Goal: Check status: Check status

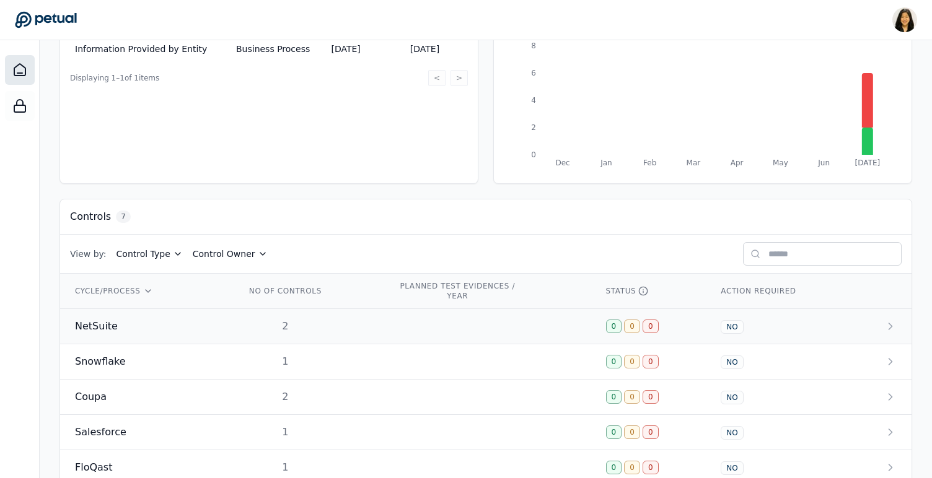
scroll to position [201, 0]
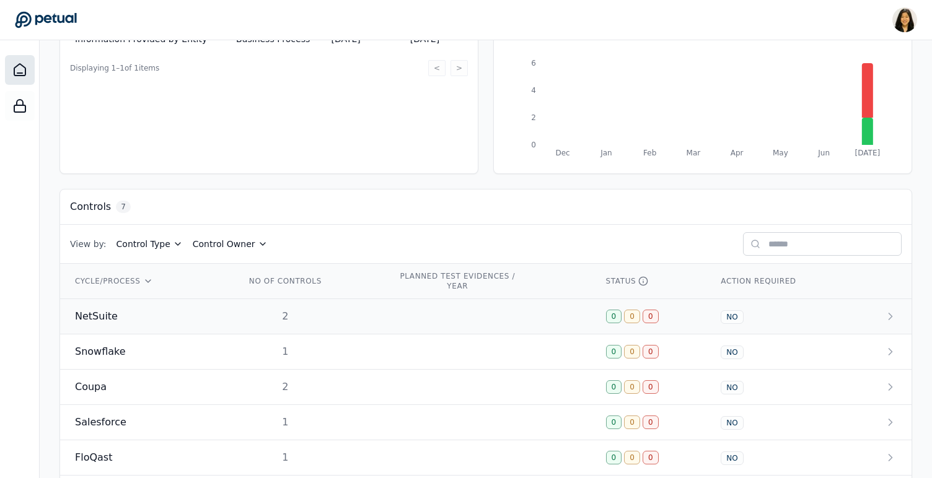
click at [234, 310] on td "2" at bounding box center [306, 316] width 152 height 35
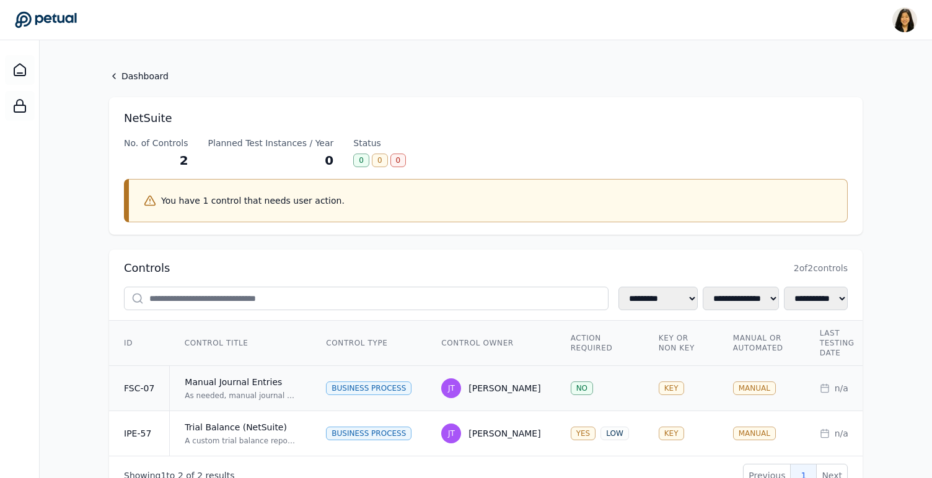
click at [248, 403] on td "Manual Journal Entries As needed, manual journal entries are prepared in NetSui…" at bounding box center [241, 388] width 142 height 45
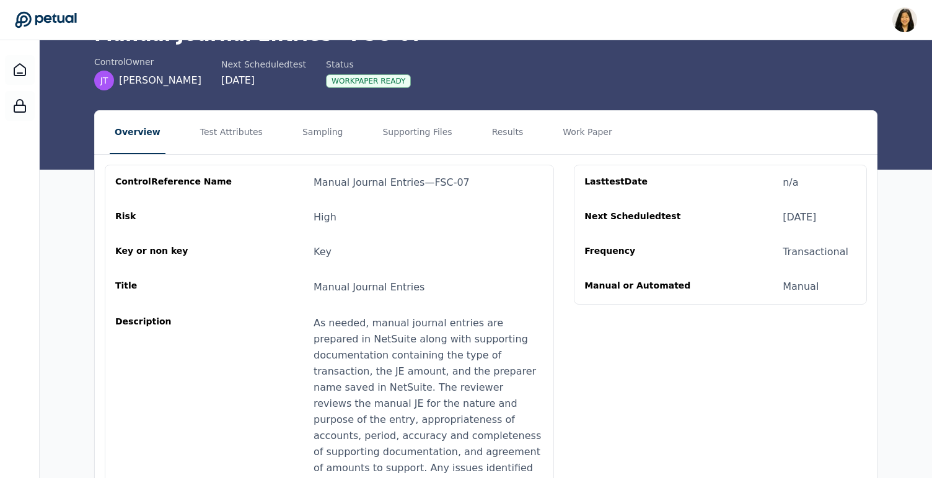
scroll to position [73, 0]
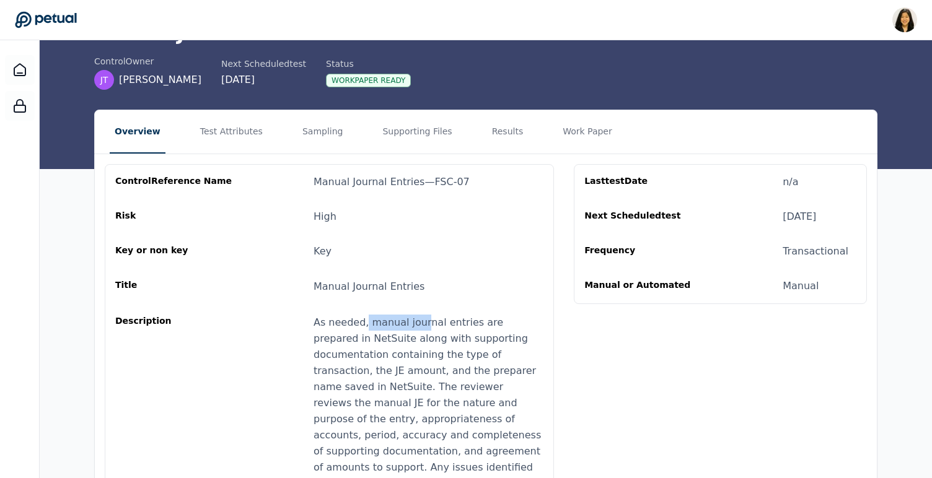
drag, startPoint x: 363, startPoint y: 318, endPoint x: 414, endPoint y: 323, distance: 51.7
click at [416, 323] on div "As needed, manual journal entries are prepared in NetSuite along with supportin…" at bounding box center [428, 419] width 230 height 209
click at [386, 378] on div "As needed, manual journal entries are prepared in NetSuite along with supportin…" at bounding box center [428, 419] width 230 height 209
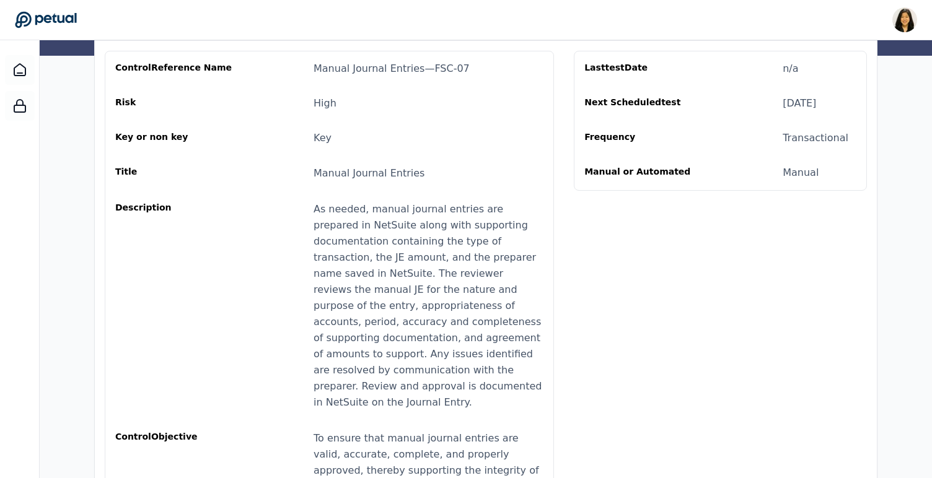
scroll to position [248, 0]
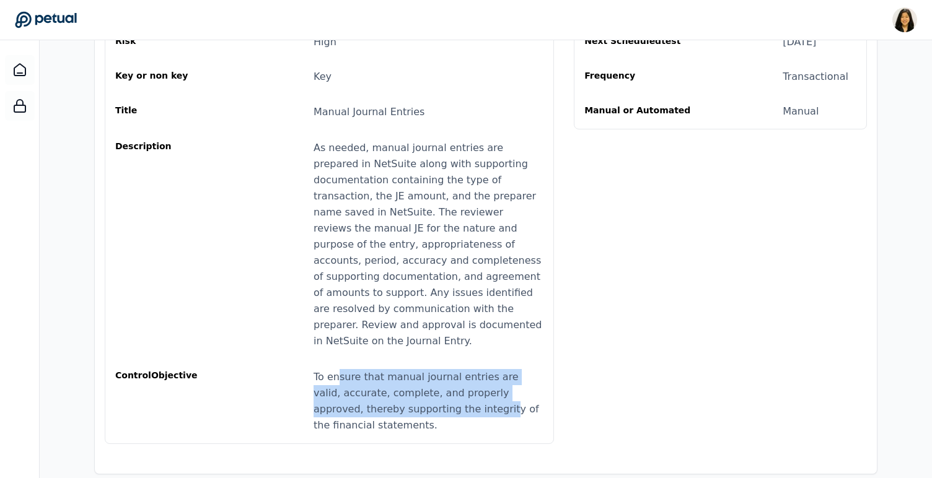
drag, startPoint x: 338, startPoint y: 358, endPoint x: 449, endPoint y: 397, distance: 117.6
click at [450, 399] on div "To ensure that manual journal entries are valid, accurate, complete, and proper…" at bounding box center [428, 401] width 230 height 64
click at [449, 397] on div "To ensure that manual journal entries are valid, accurate, complete, and proper…" at bounding box center [428, 401] width 230 height 64
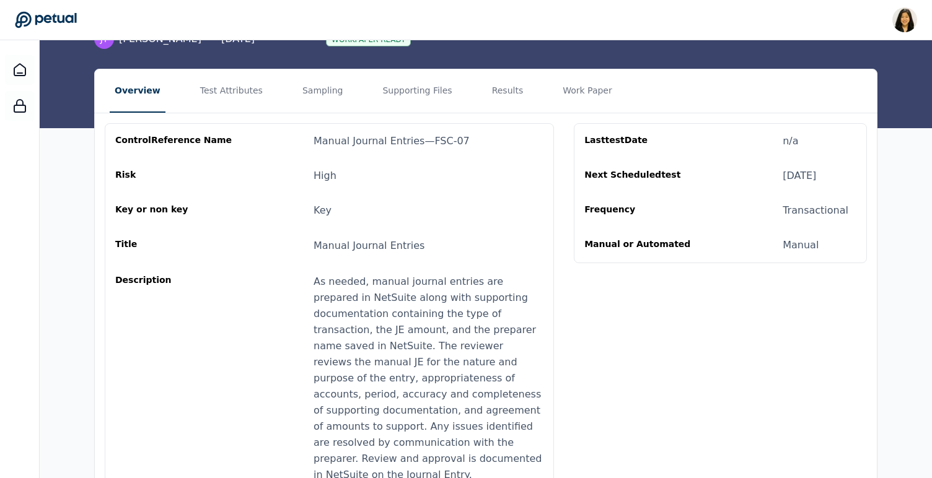
scroll to position [0, 0]
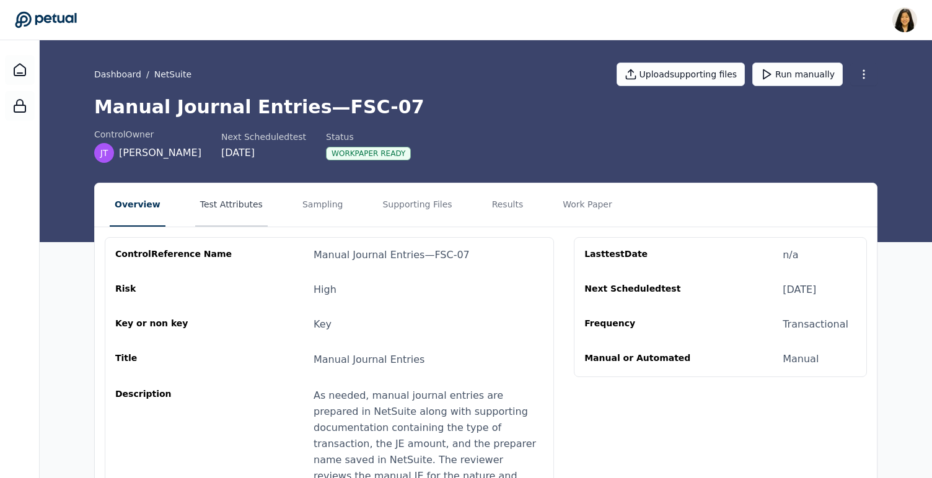
click at [222, 208] on button "Test Attributes" at bounding box center [231, 204] width 72 height 43
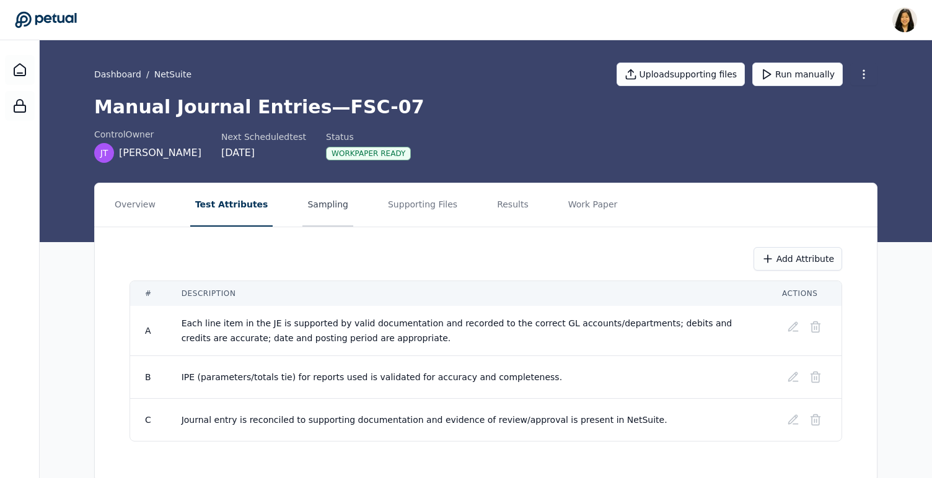
click at [307, 208] on button "Sampling" at bounding box center [327, 204] width 51 height 43
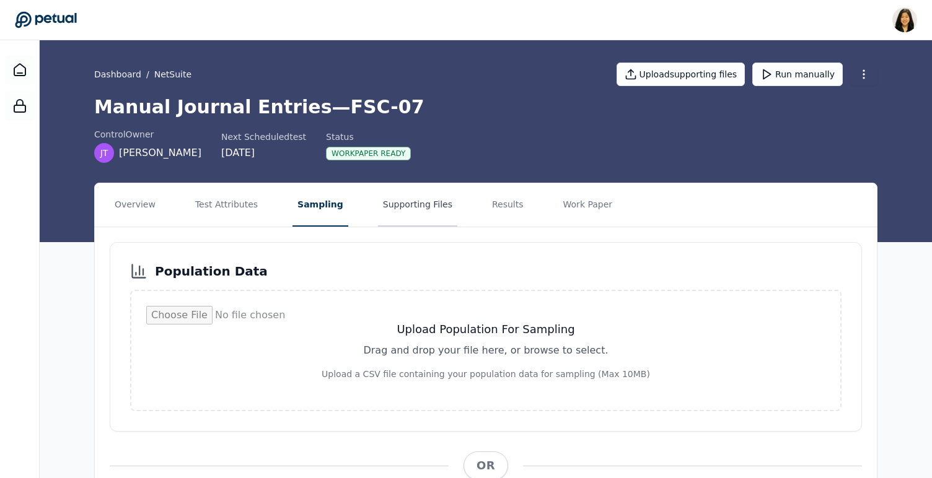
click at [428, 205] on button "Supporting Files" at bounding box center [417, 204] width 79 height 43
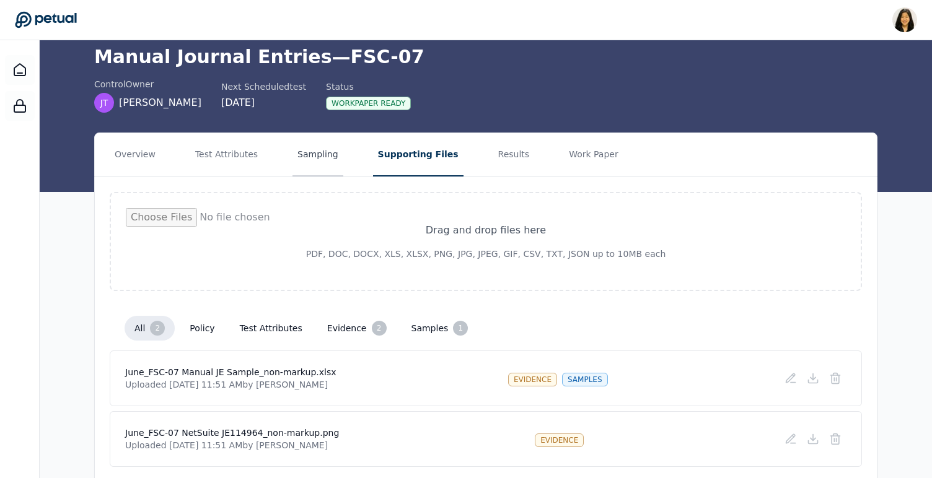
scroll to position [94, 0]
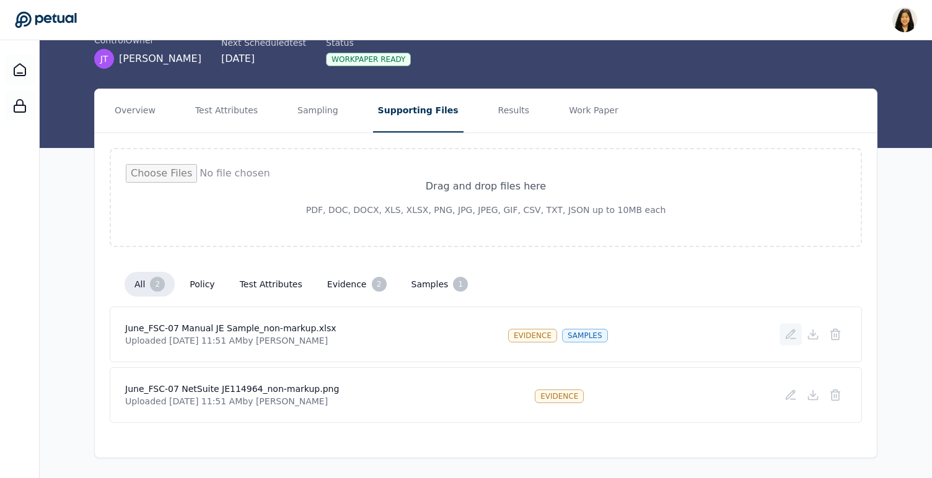
click at [795, 333] on icon at bounding box center [790, 334] width 12 height 12
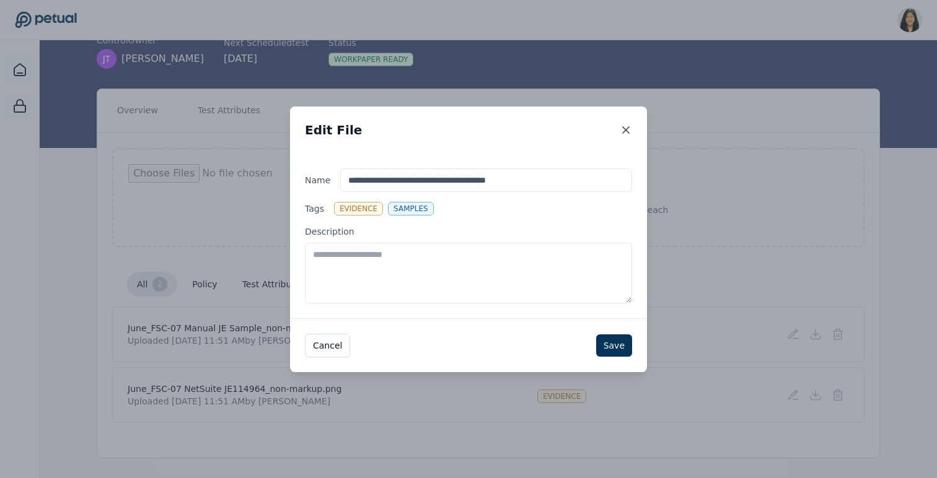
click at [626, 127] on icon at bounding box center [626, 130] width 12 height 12
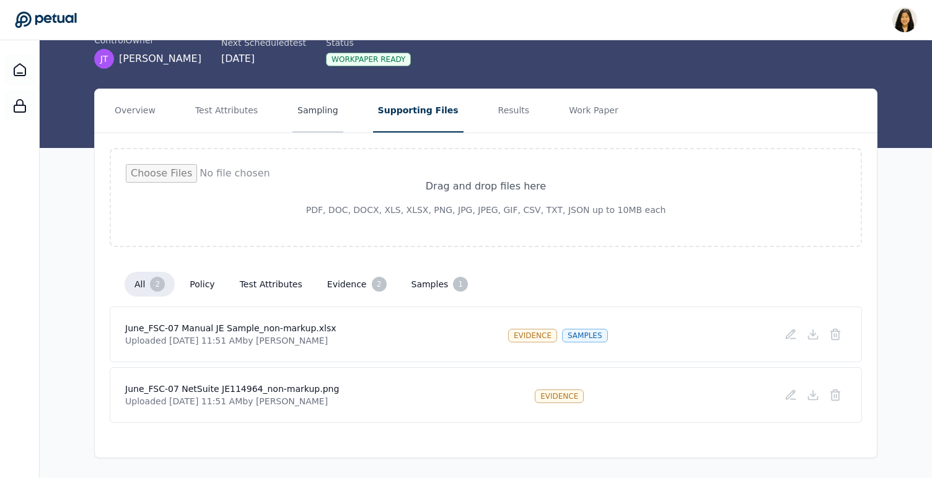
click at [304, 107] on button "Sampling" at bounding box center [317, 110] width 51 height 43
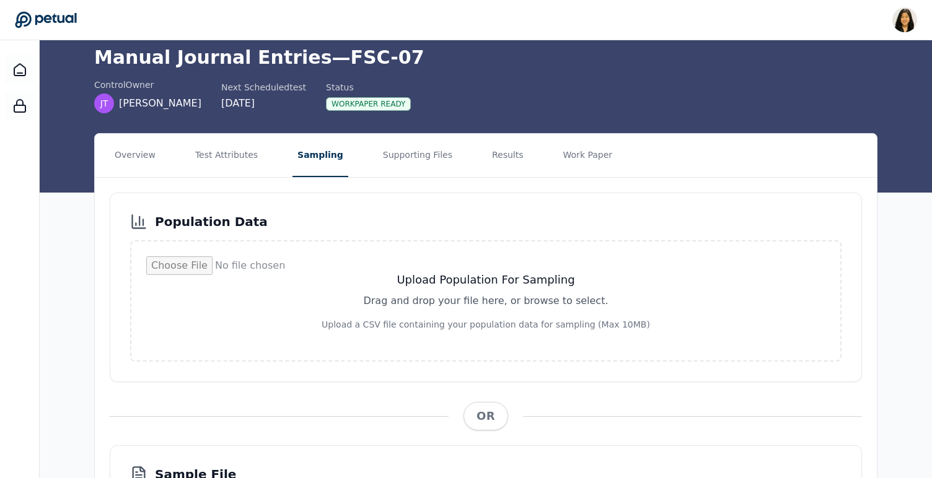
scroll to position [20, 0]
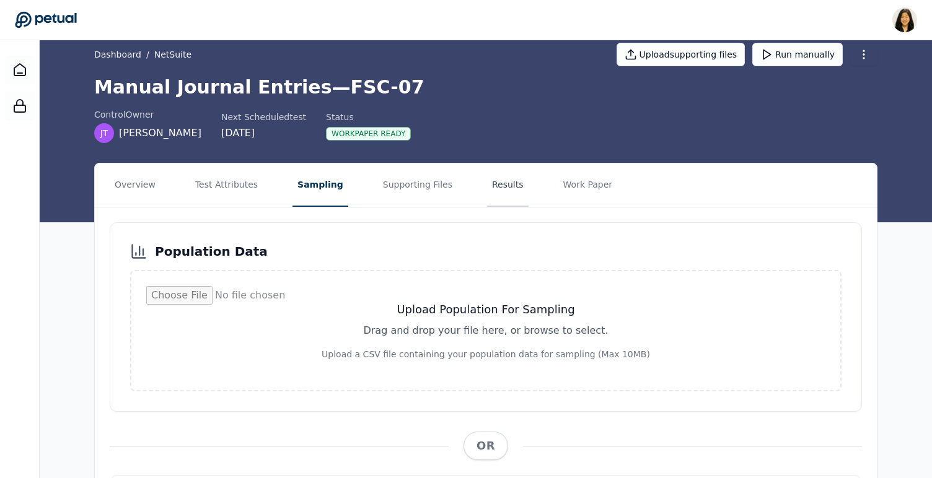
click at [496, 172] on button "Results" at bounding box center [508, 185] width 42 height 43
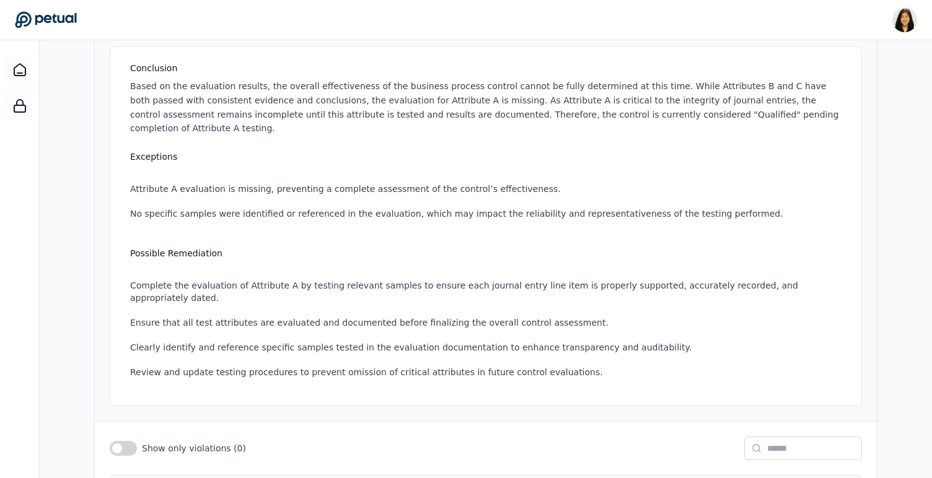
scroll to position [323, 0]
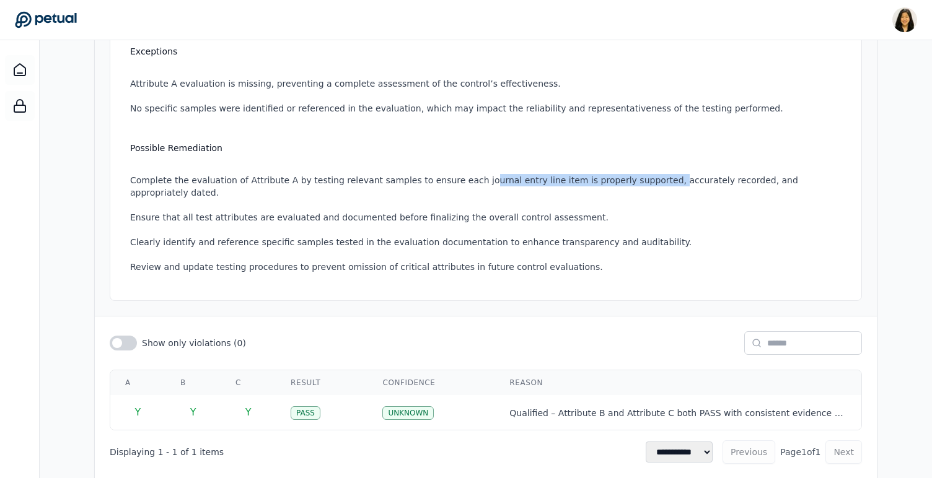
drag, startPoint x: 465, startPoint y: 165, endPoint x: 636, endPoint y: 169, distance: 171.0
click at [637, 174] on li "Complete the evaluation of Attribute A by testing relevant samples to ensure ea…" at bounding box center [488, 186] width 716 height 25
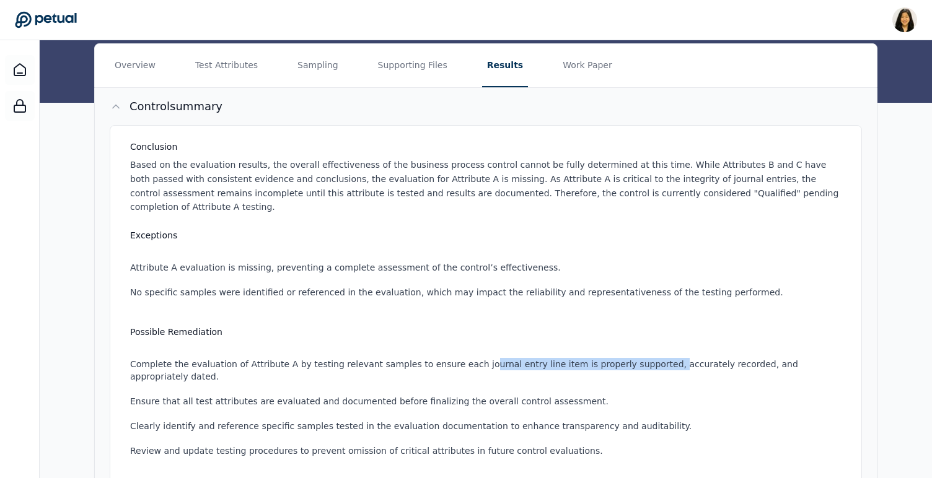
scroll to position [102, 0]
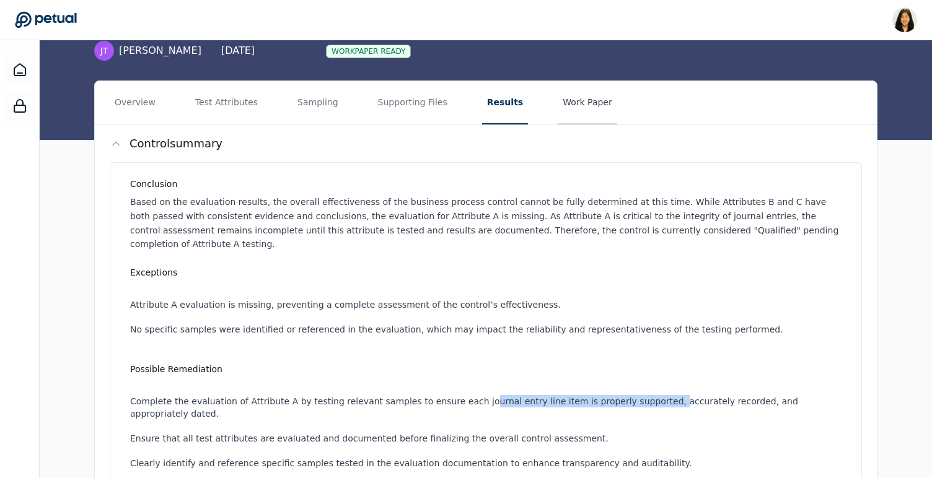
click at [580, 107] on button "Work Paper" at bounding box center [587, 102] width 59 height 43
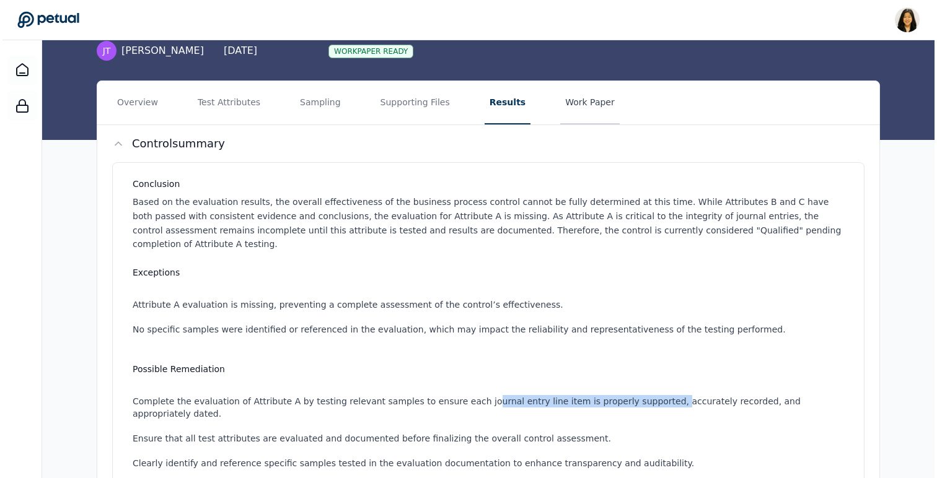
scroll to position [0, 0]
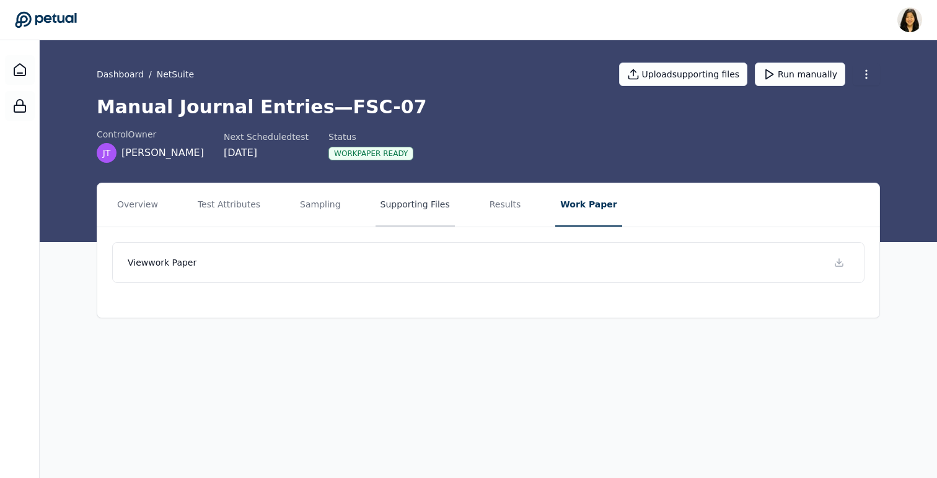
click at [418, 209] on button "Supporting Files" at bounding box center [414, 204] width 79 height 43
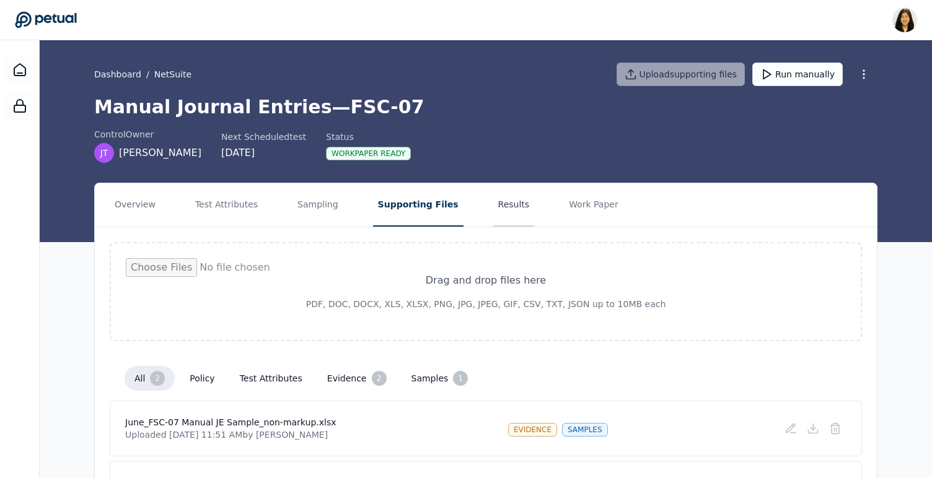
click at [503, 198] on button "Results" at bounding box center [514, 204] width 42 height 43
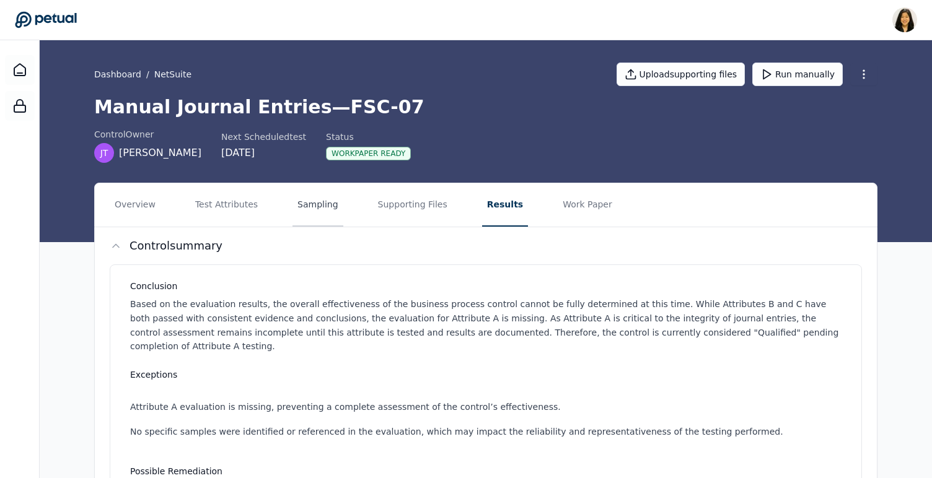
click at [309, 204] on button "Sampling" at bounding box center [317, 204] width 51 height 43
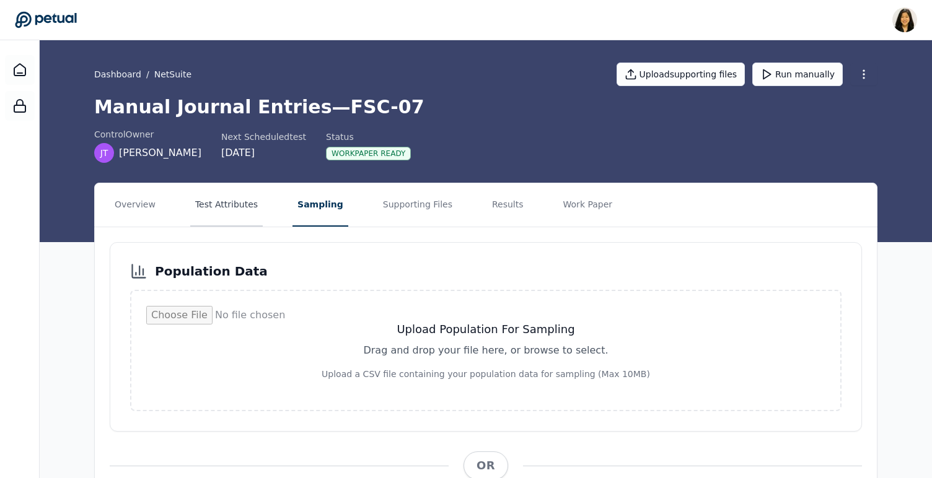
click at [237, 212] on button "Test Attributes" at bounding box center [226, 204] width 72 height 43
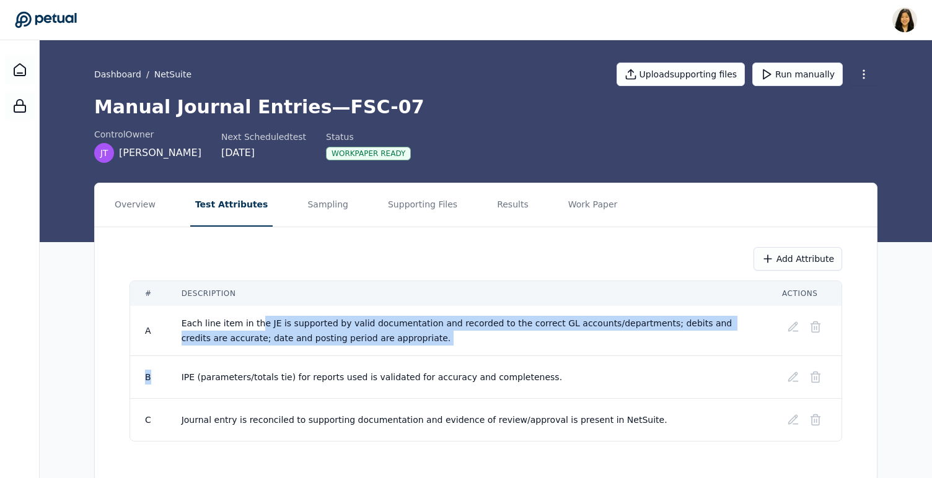
drag, startPoint x: 255, startPoint y: 320, endPoint x: 267, endPoint y: 357, distance: 39.0
click at [267, 357] on tbody "A Each line item in the JE is supported by valid documentation and recorded to …" at bounding box center [485, 373] width 711 height 135
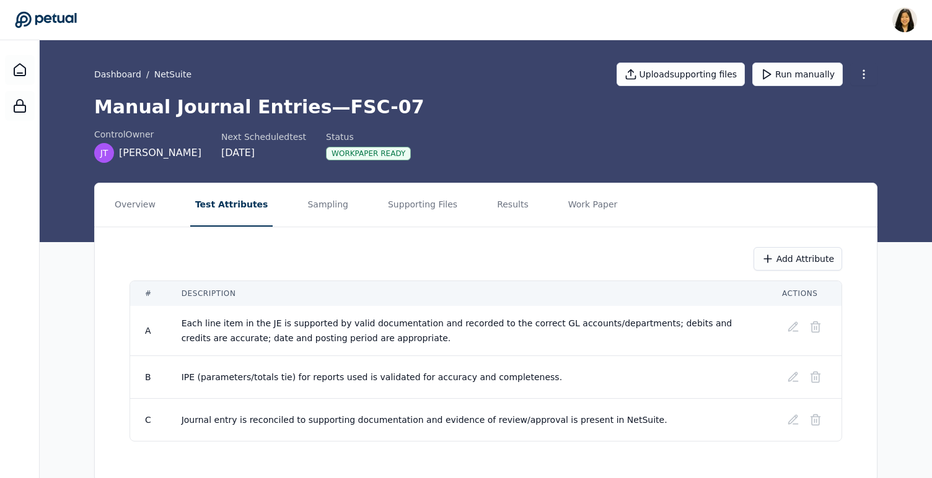
click at [280, 317] on td "Each line item in the JE is supported by valid documentation and recorded to th…" at bounding box center [467, 331] width 600 height 50
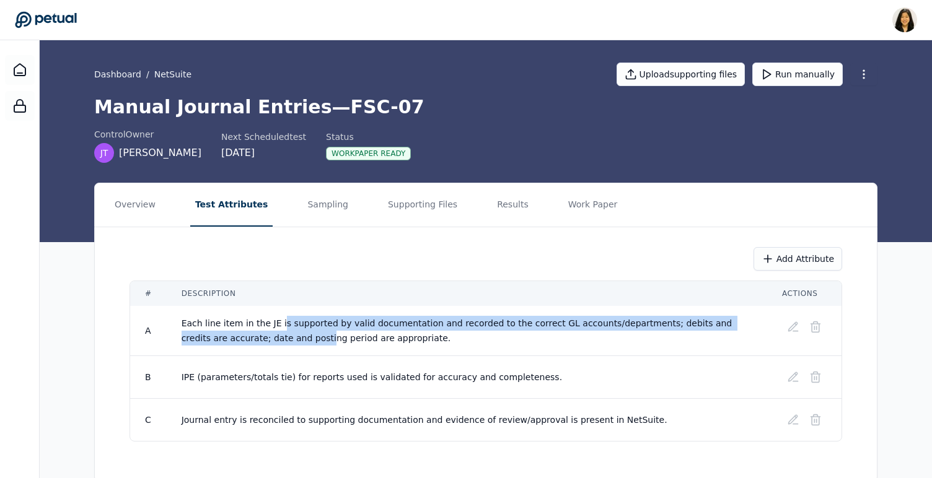
drag, startPoint x: 276, startPoint y: 322, endPoint x: 279, endPoint y: 333, distance: 11.6
click at [279, 333] on td "Each line item in the JE is supported by valid documentation and recorded to th…" at bounding box center [467, 331] width 600 height 50
click at [509, 202] on button "Results" at bounding box center [513, 204] width 42 height 43
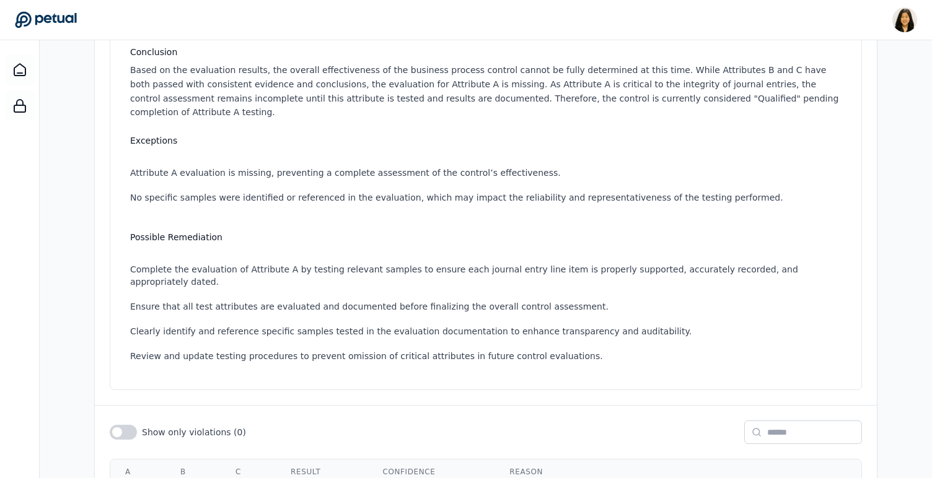
scroll to position [323, 0]
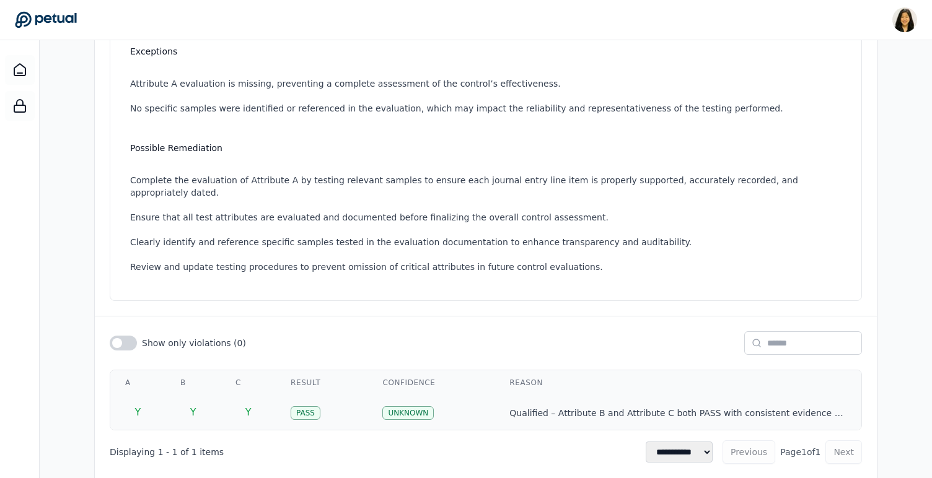
click at [362, 395] on td "Pass" at bounding box center [322, 412] width 92 height 35
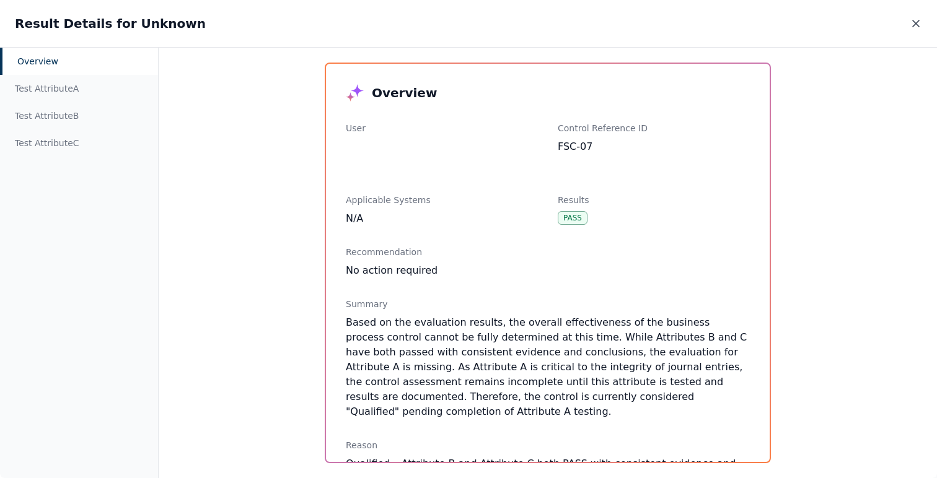
click at [914, 23] on icon at bounding box center [916, 23] width 12 height 12
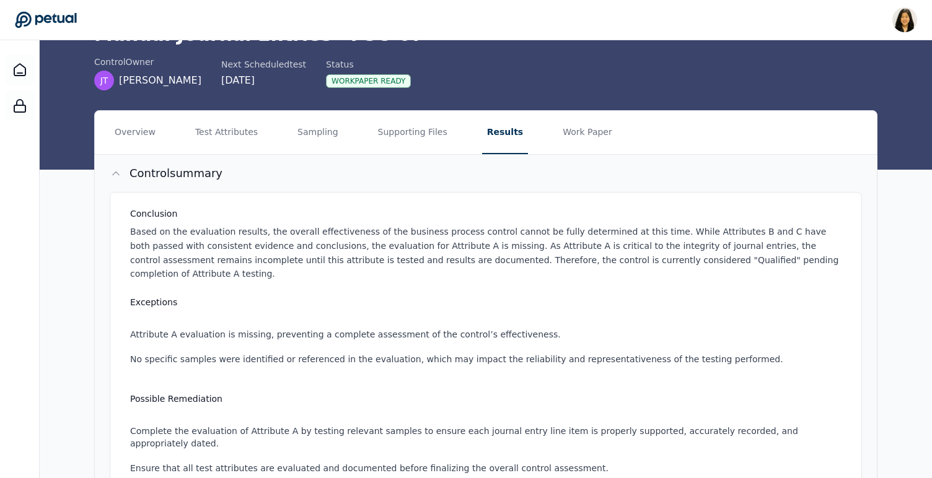
scroll to position [74, 0]
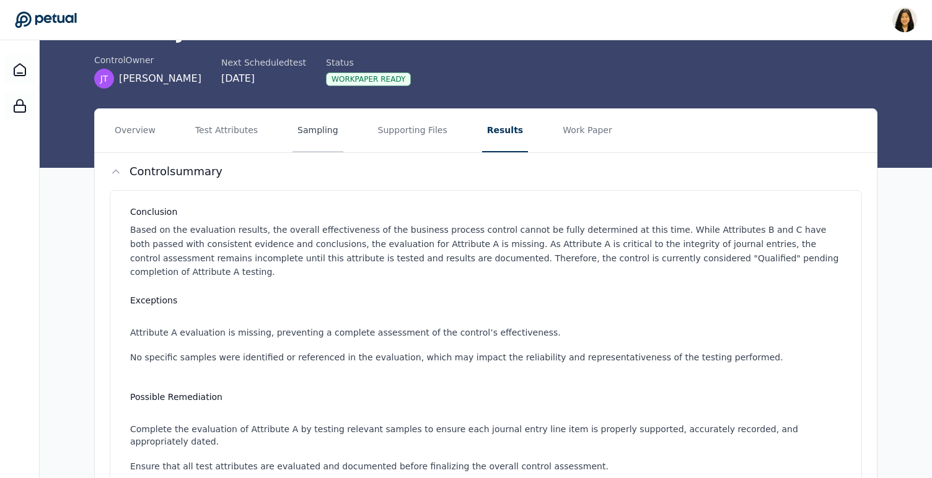
click at [311, 143] on button "Sampling" at bounding box center [317, 130] width 51 height 43
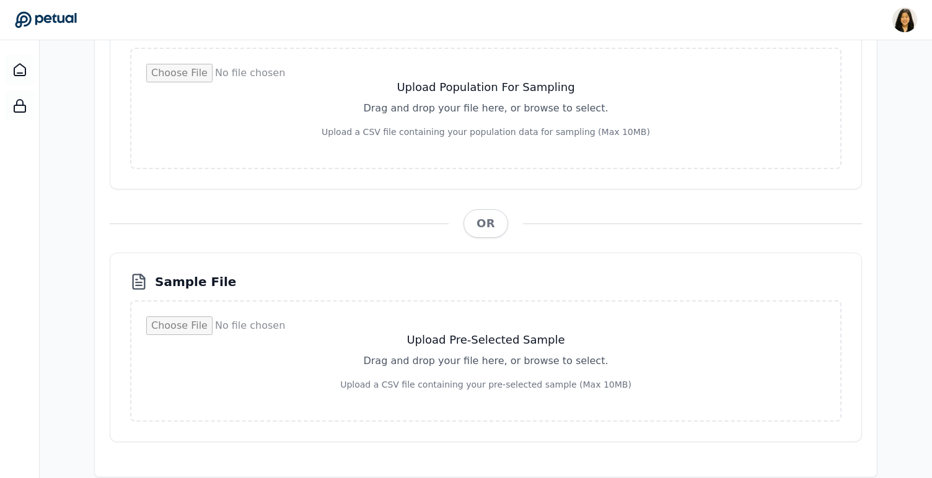
scroll to position [260, 0]
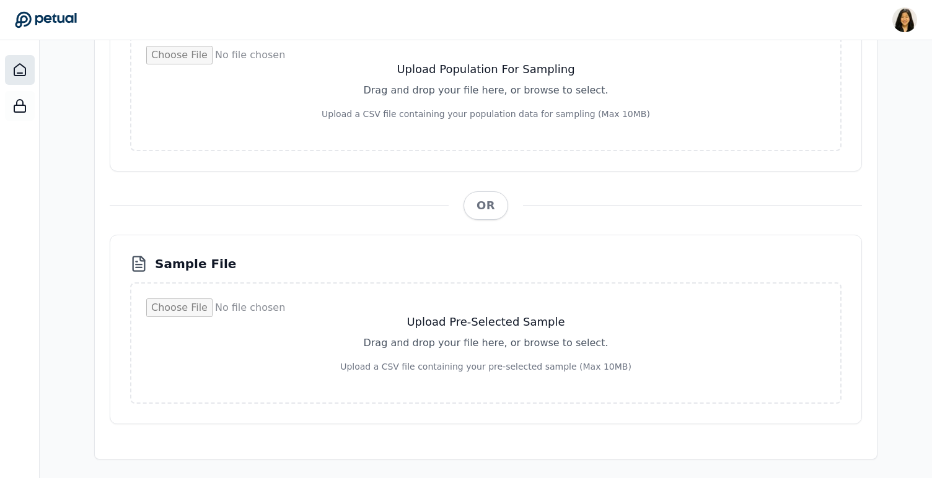
click at [20, 71] on icon at bounding box center [19, 70] width 15 height 15
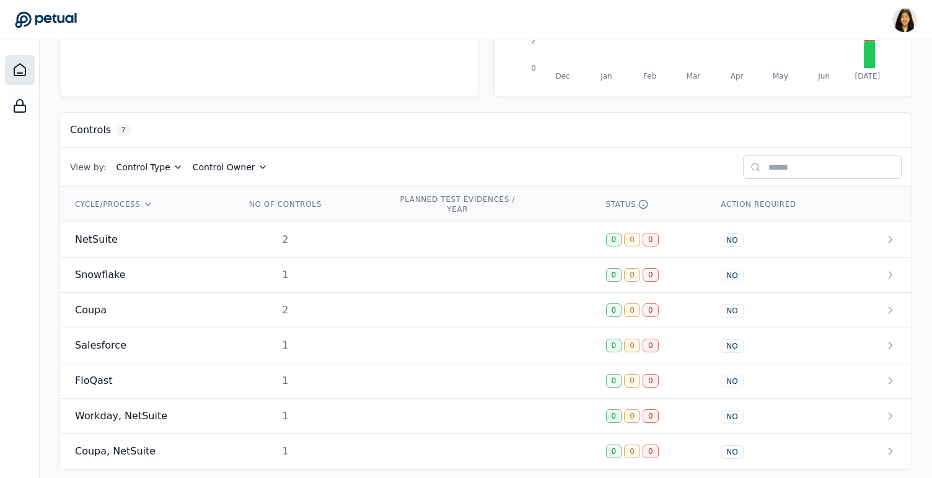
scroll to position [291, 0]
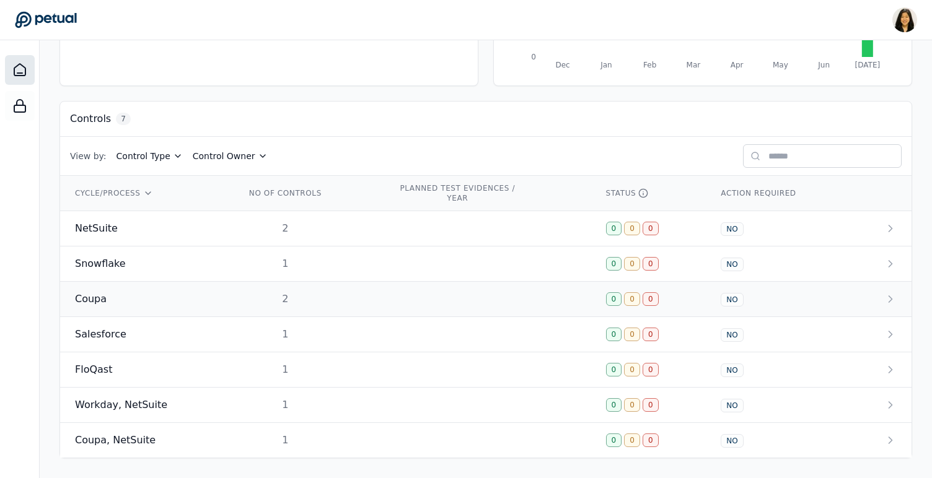
click at [142, 307] on td "Coupa" at bounding box center [145, 299] width 170 height 35
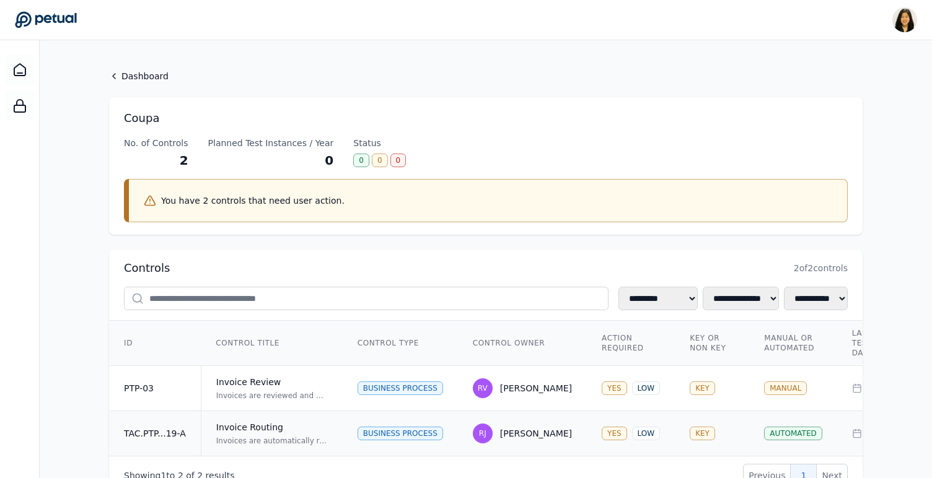
click at [264, 418] on td "Invoice Routing Invoices are automatically routed in Coupa for Manager Review a…" at bounding box center [272, 433] width 142 height 45
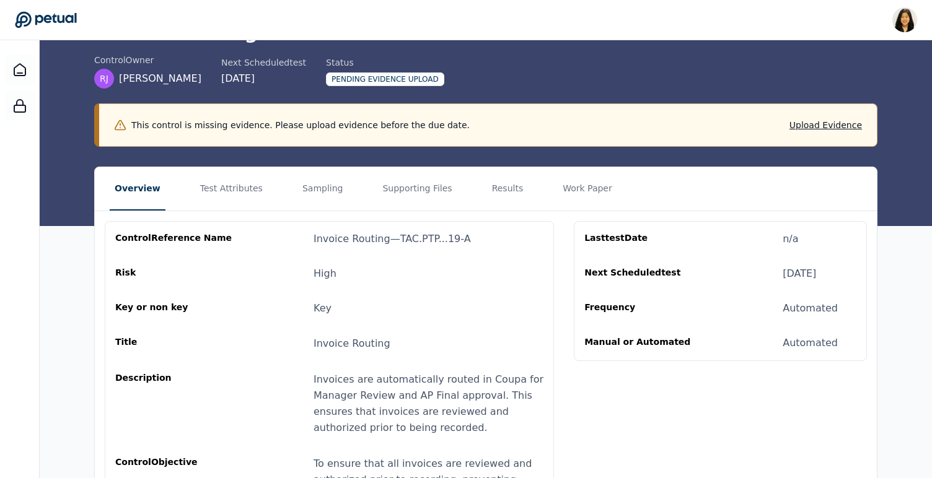
scroll to position [63, 0]
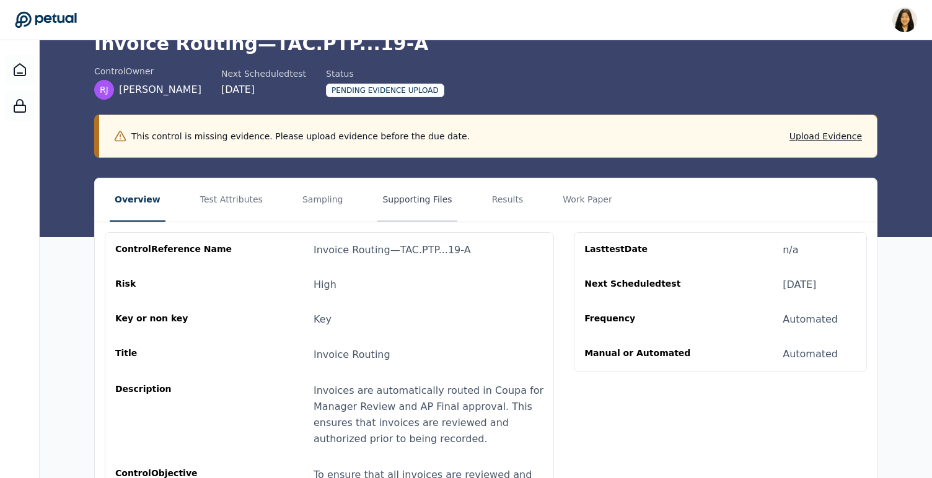
click at [406, 191] on button "Supporting Files" at bounding box center [416, 199] width 79 height 43
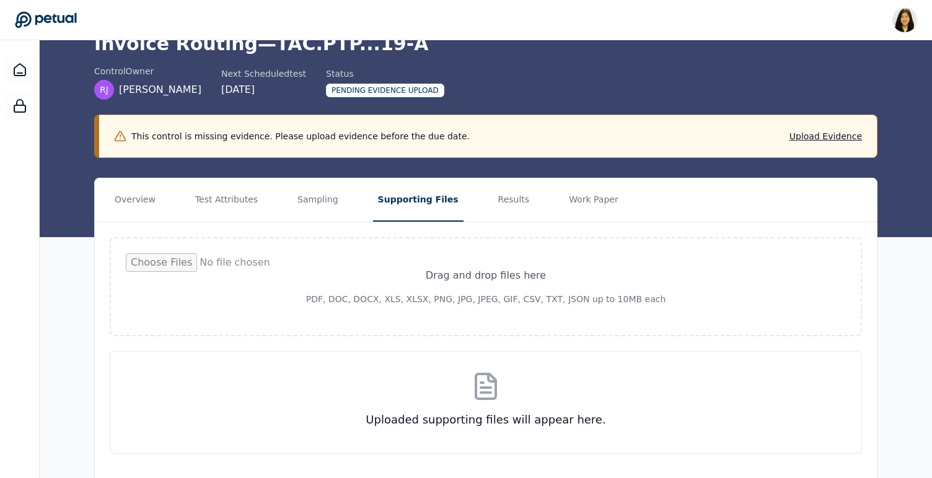
scroll to position [94, 0]
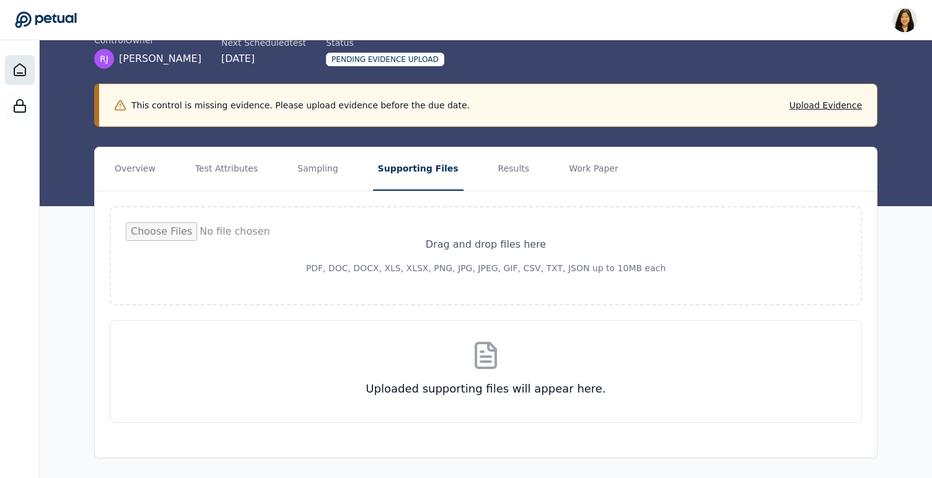
click at [28, 68] on div at bounding box center [20, 70] width 30 height 30
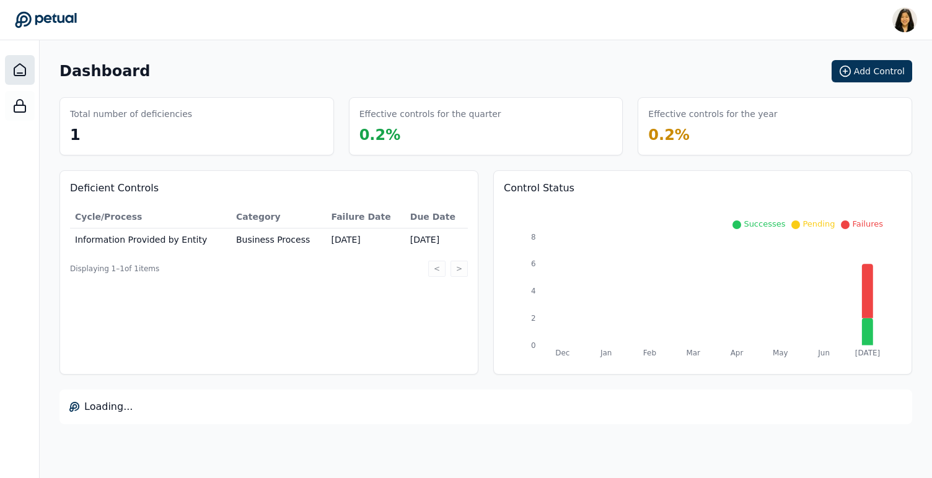
scroll to position [291, 0]
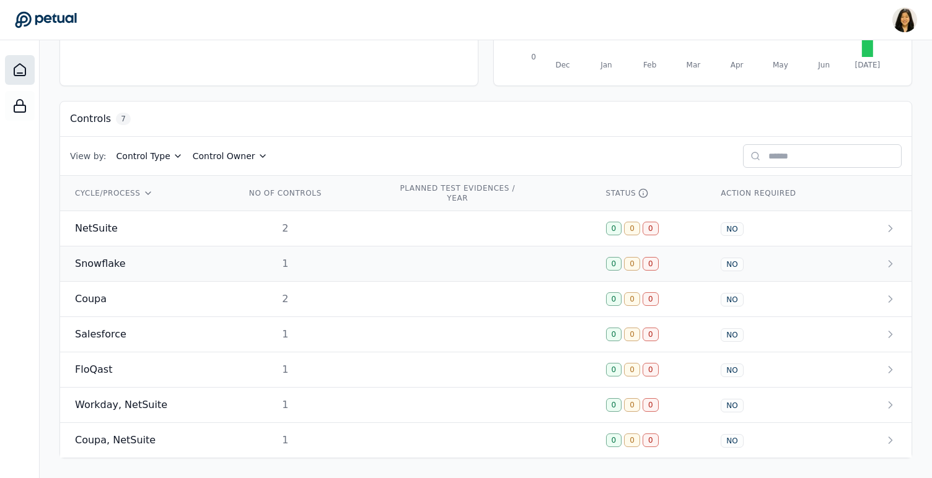
click at [152, 265] on div "Snowflake" at bounding box center [145, 263] width 141 height 15
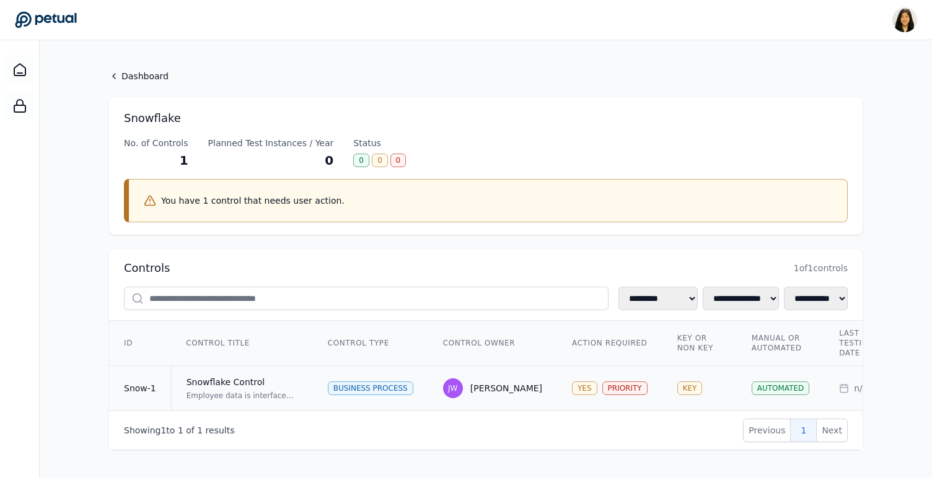
click at [369, 385] on div "Business Process" at bounding box center [370, 389] width 85 height 14
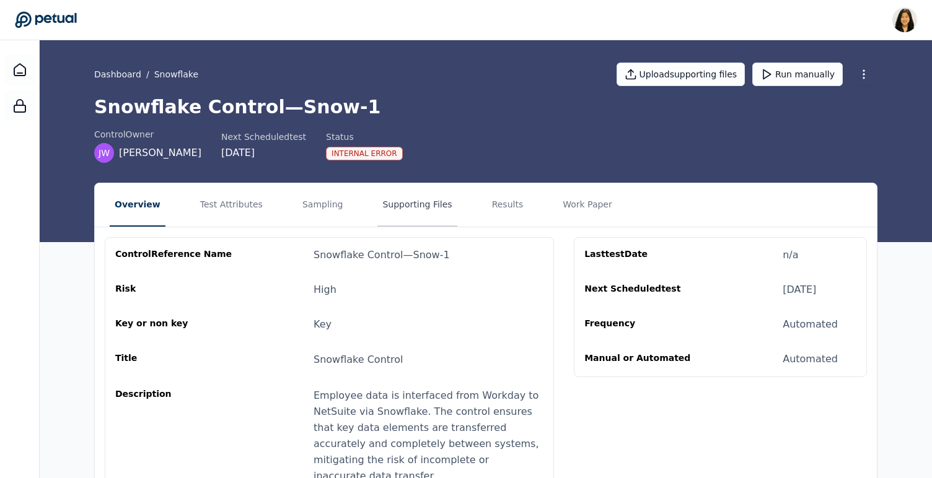
click at [403, 202] on button "Supporting Files" at bounding box center [416, 204] width 79 height 43
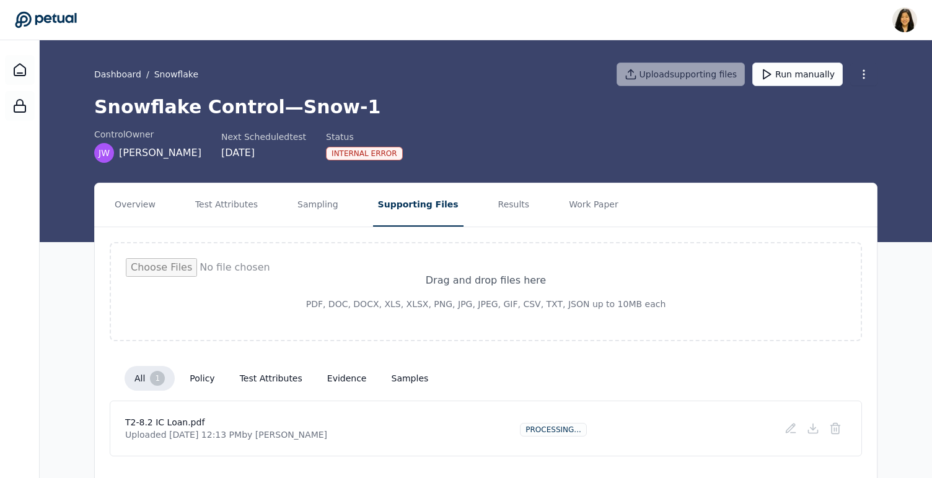
scroll to position [33, 0]
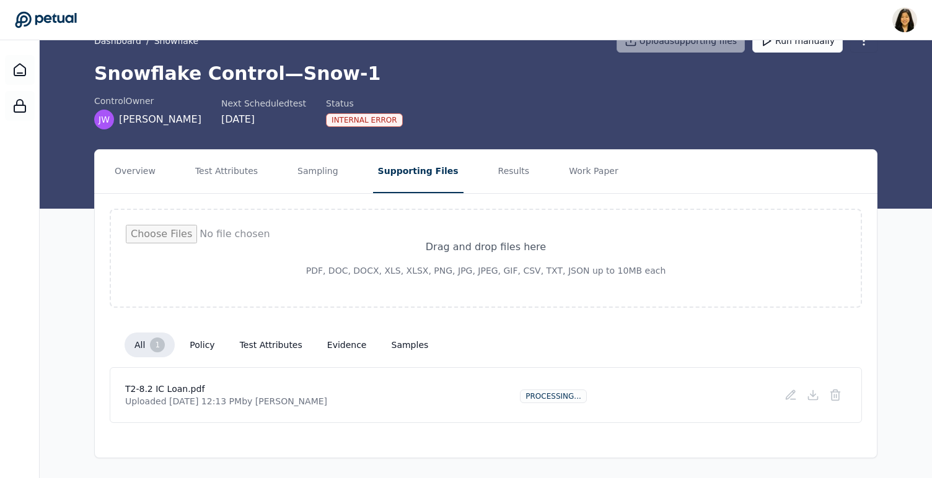
click at [287, 344] on button "test attributes" at bounding box center [271, 345] width 82 height 22
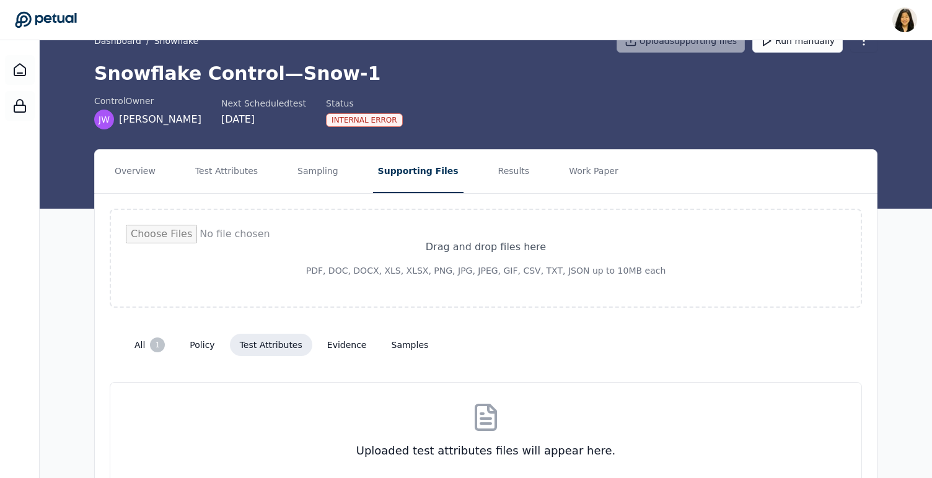
click at [332, 348] on button "evidence" at bounding box center [346, 345] width 59 height 22
click at [506, 173] on button "Results" at bounding box center [514, 171] width 42 height 43
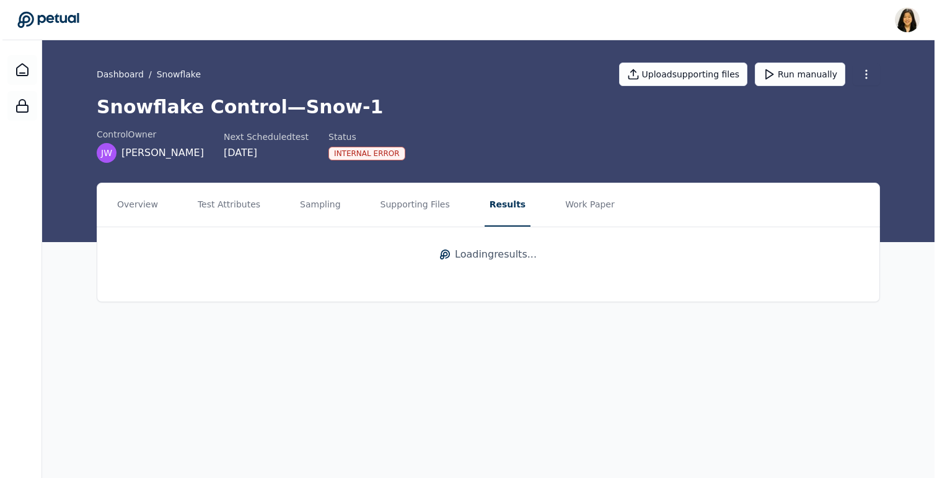
scroll to position [0, 0]
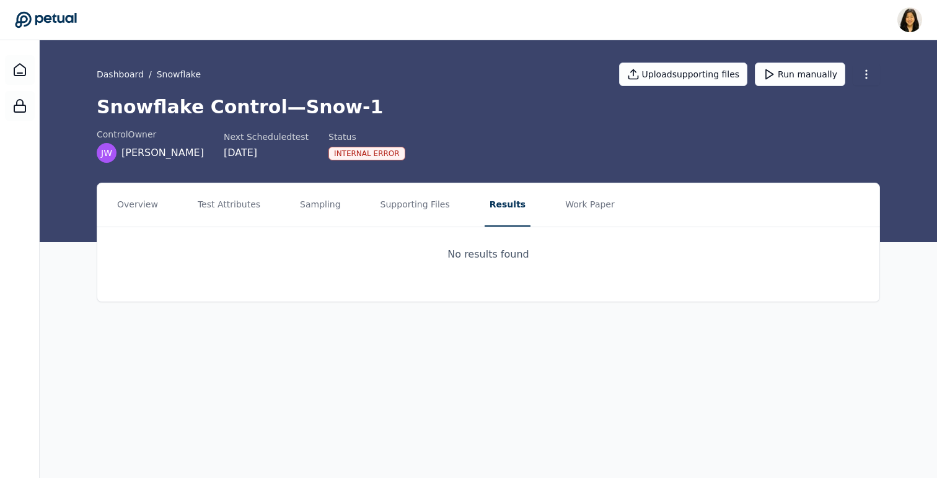
click at [109, 67] on div "Dashboard / Snowflake Upload supporting files Run manually" at bounding box center [488, 74] width 783 height 43
click at [111, 74] on link "Dashboard" at bounding box center [120, 74] width 47 height 12
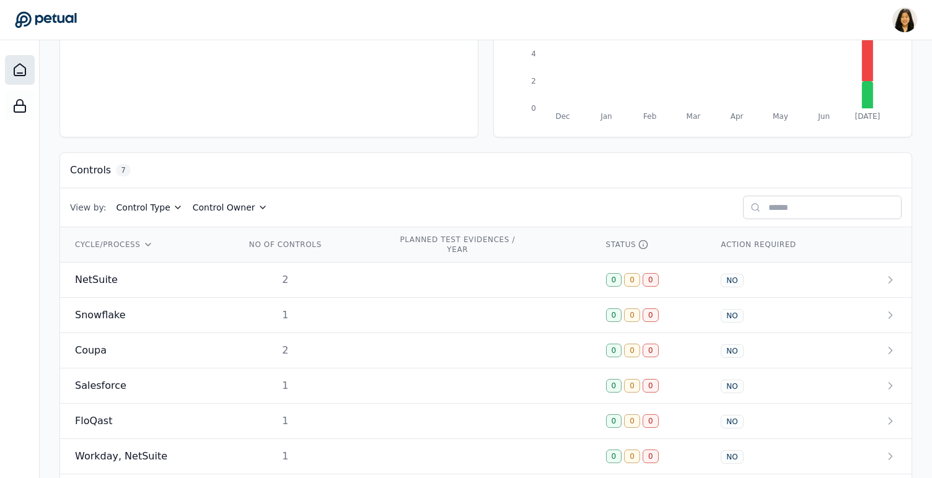
scroll to position [291, 0]
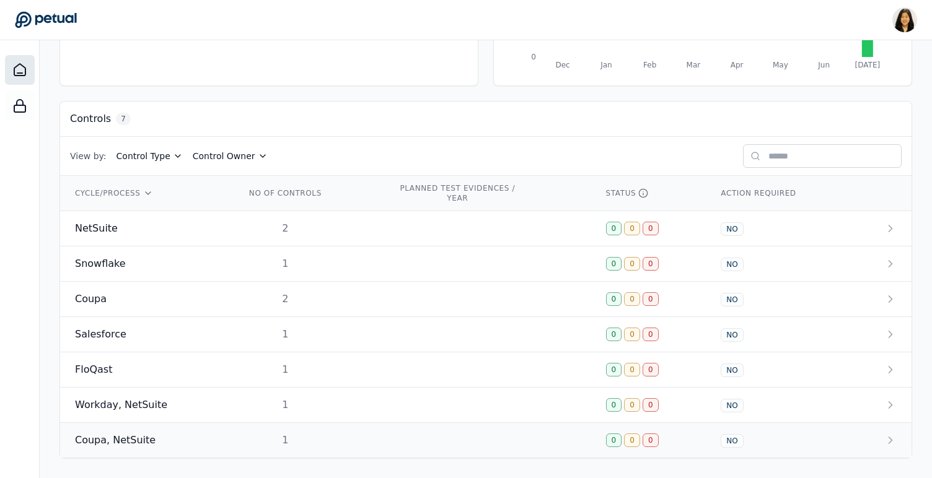
click at [187, 442] on div "Coupa, NetSuite" at bounding box center [145, 440] width 141 height 15
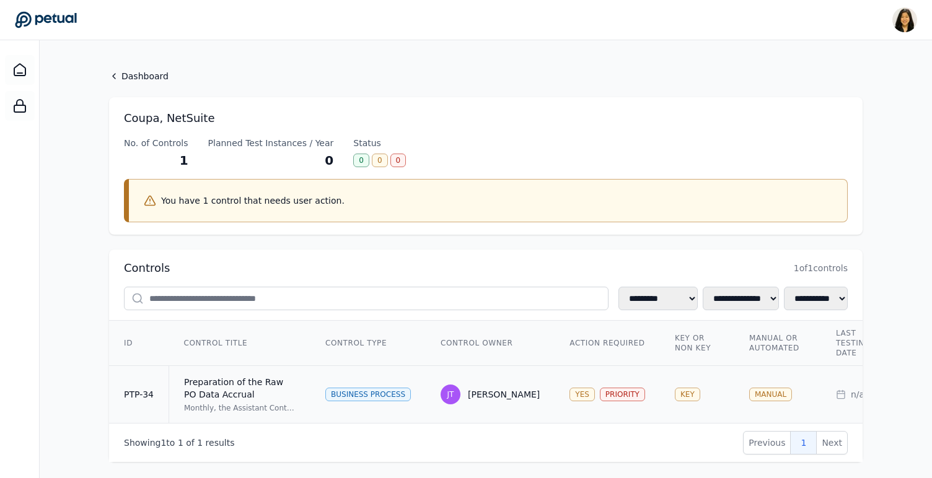
click at [354, 384] on td "Business Process" at bounding box center [367, 395] width 115 height 58
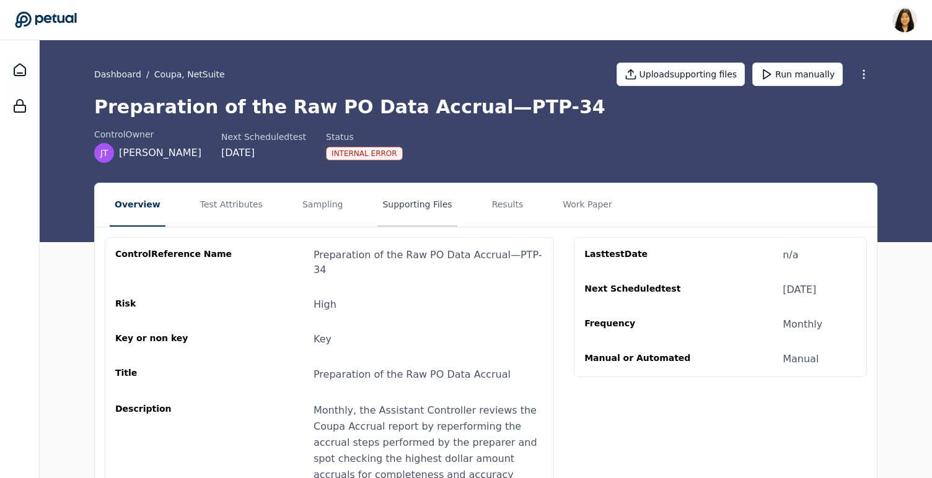
click at [407, 202] on button "Supporting Files" at bounding box center [416, 204] width 79 height 43
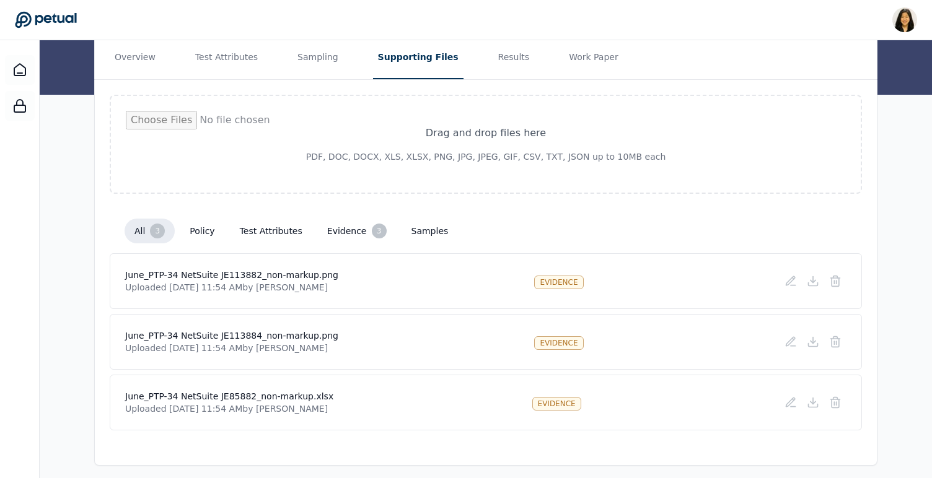
scroll to position [155, 0]
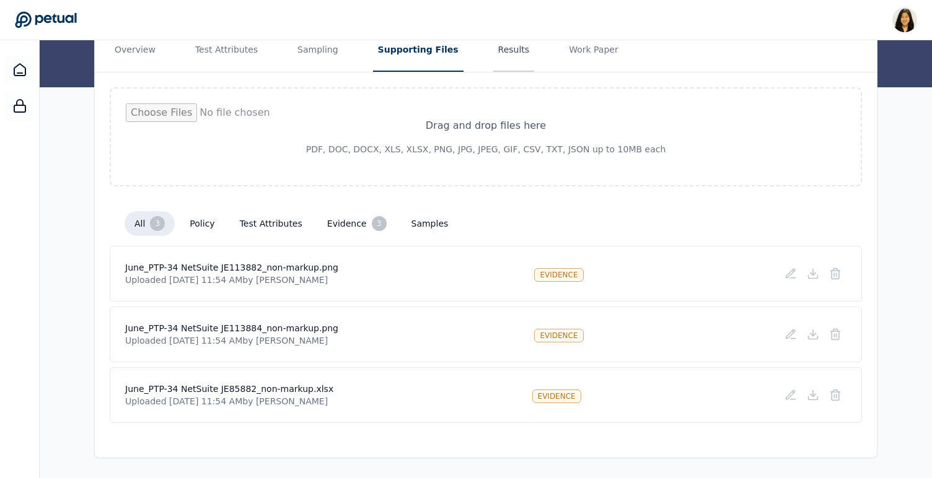
click at [499, 50] on button "Results" at bounding box center [514, 49] width 42 height 43
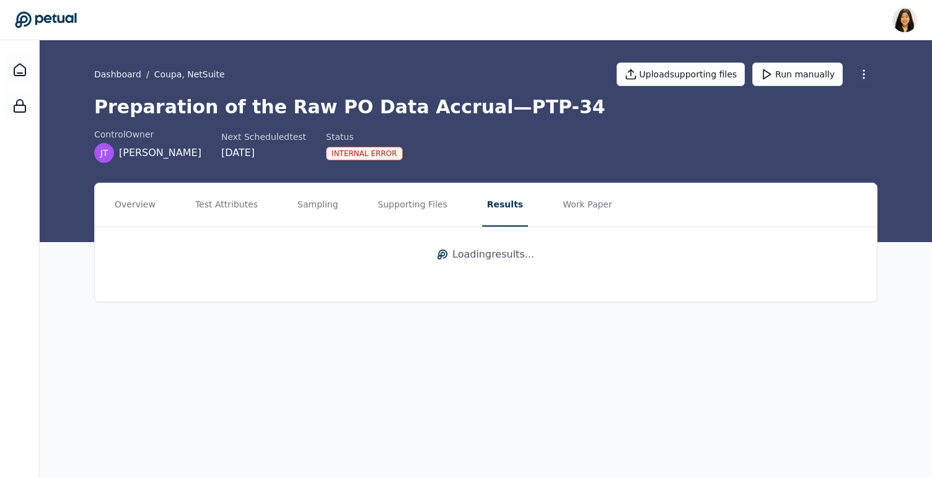
scroll to position [0, 0]
click at [401, 198] on button "Supporting Files" at bounding box center [414, 204] width 79 height 43
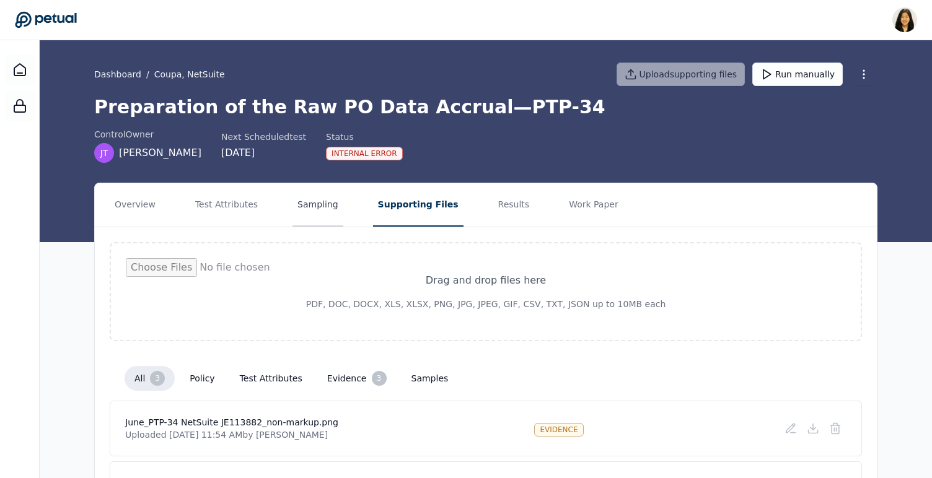
click at [323, 204] on button "Sampling" at bounding box center [317, 204] width 51 height 43
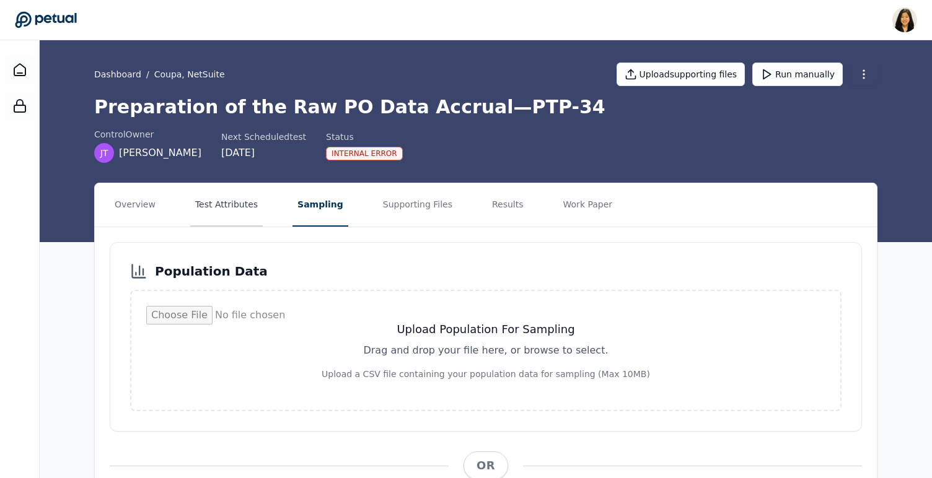
click at [226, 212] on button "Test Attributes" at bounding box center [226, 204] width 72 height 43
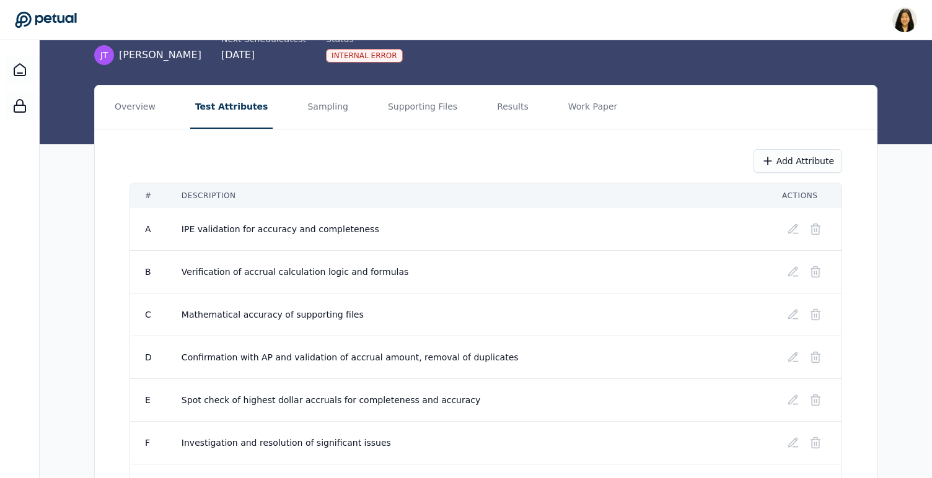
scroll to position [93, 0]
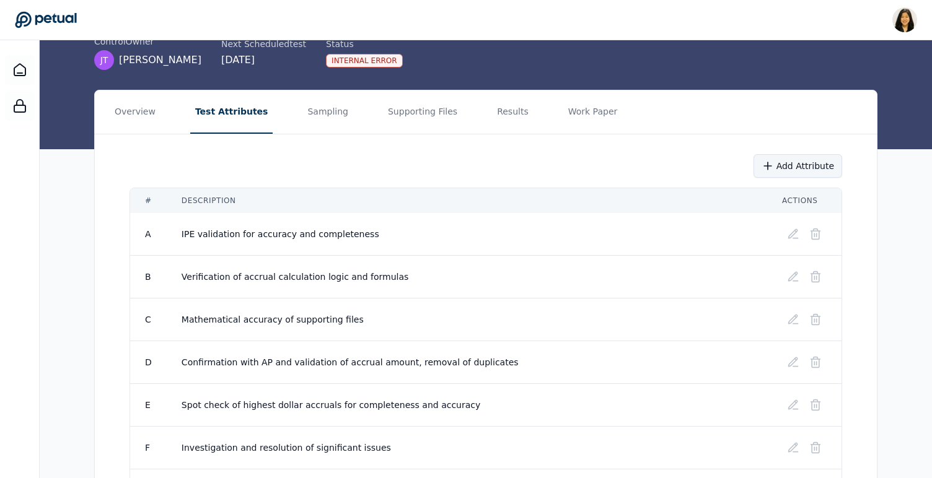
click at [800, 170] on button "Add Attribute" at bounding box center [797, 166] width 89 height 24
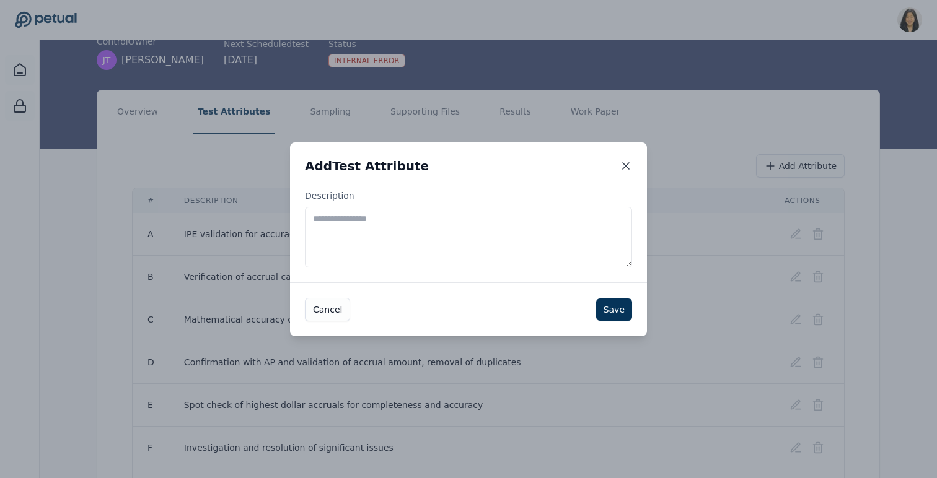
click at [624, 166] on icon at bounding box center [626, 166] width 12 height 12
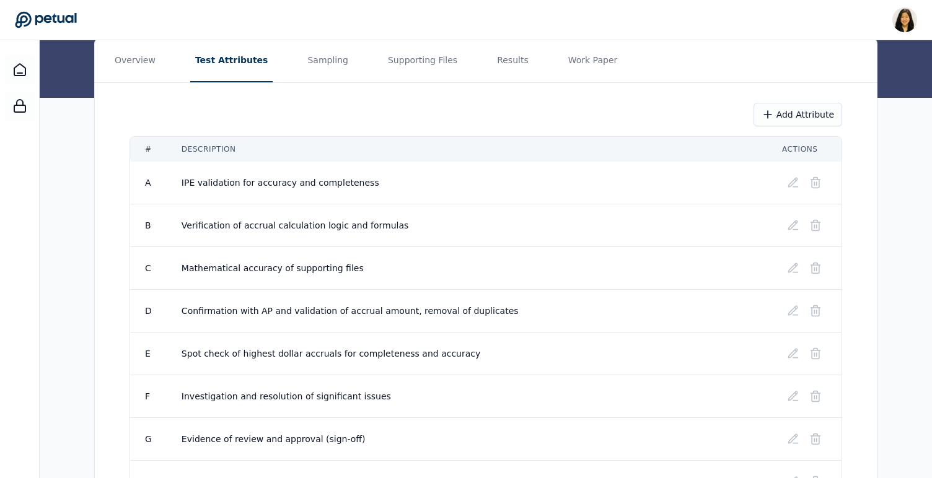
scroll to position [141, 0]
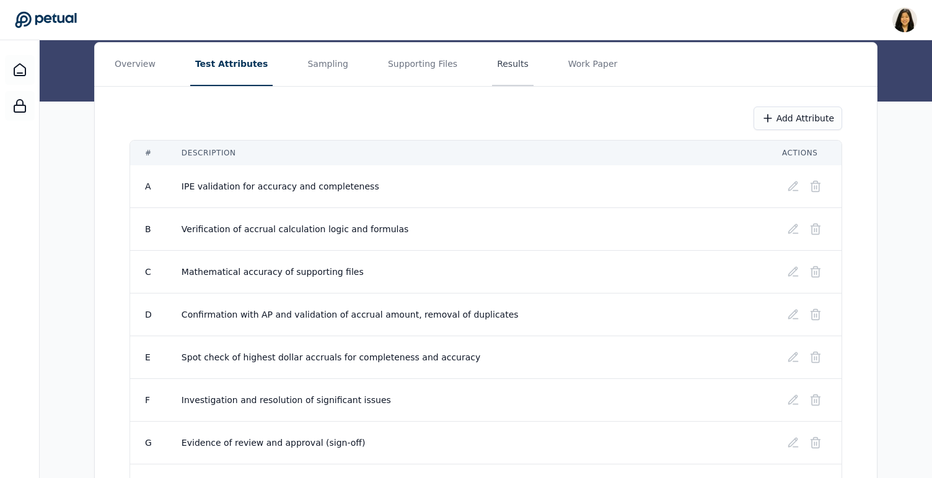
click at [511, 61] on button "Results" at bounding box center [513, 64] width 42 height 43
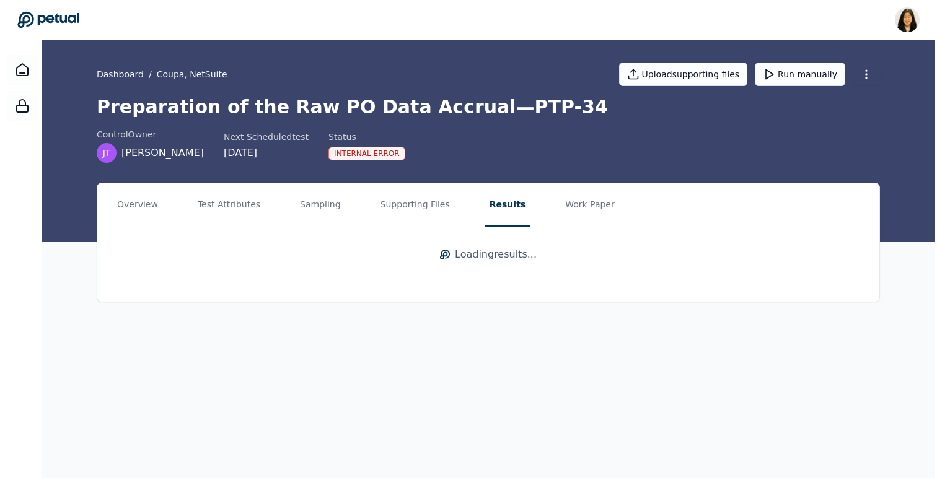
scroll to position [0, 0]
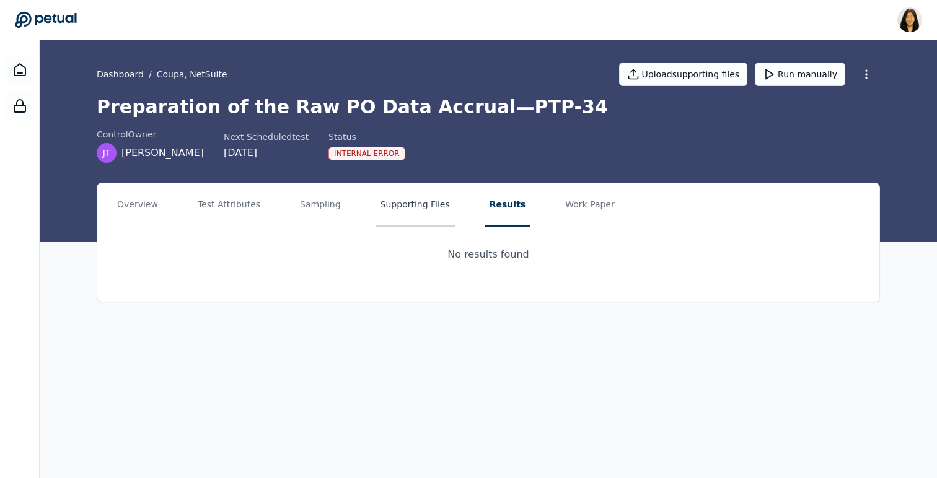
click at [397, 204] on button "Supporting Files" at bounding box center [414, 204] width 79 height 43
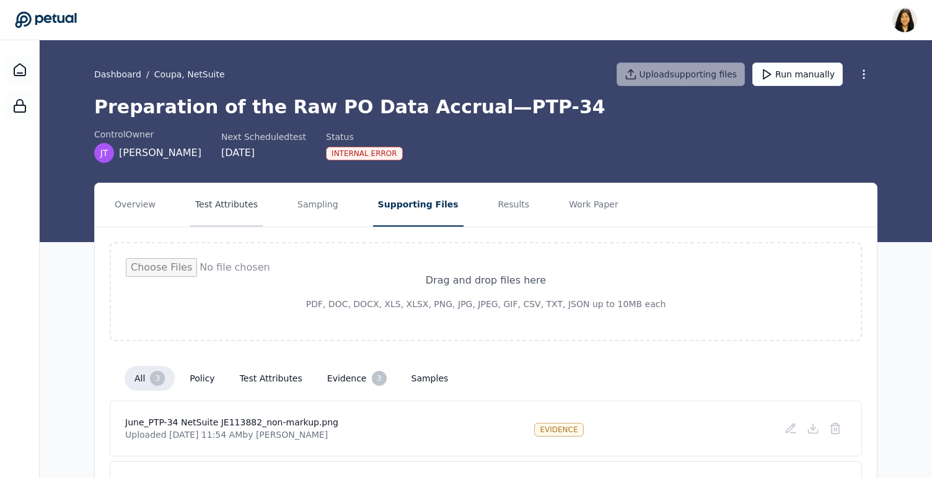
click at [237, 206] on button "Test Attributes" at bounding box center [226, 204] width 72 height 43
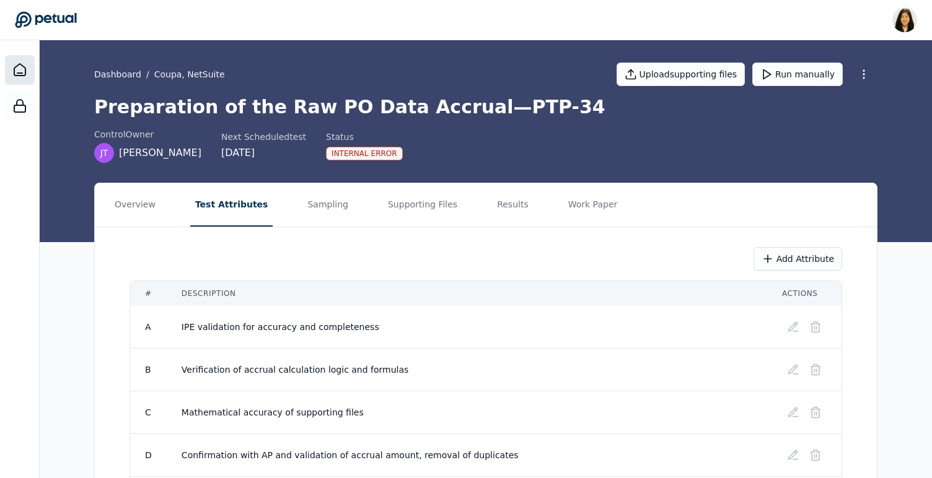
click at [10, 75] on div at bounding box center [20, 70] width 30 height 30
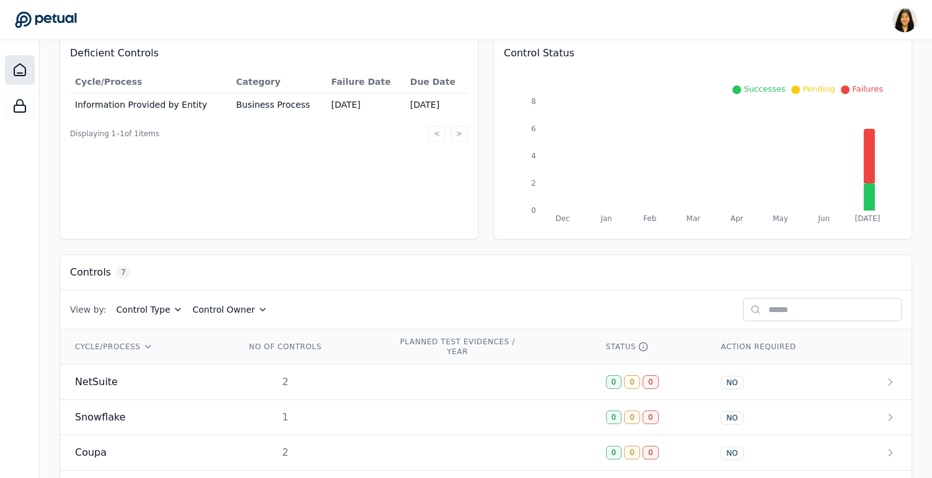
scroll to position [291, 0]
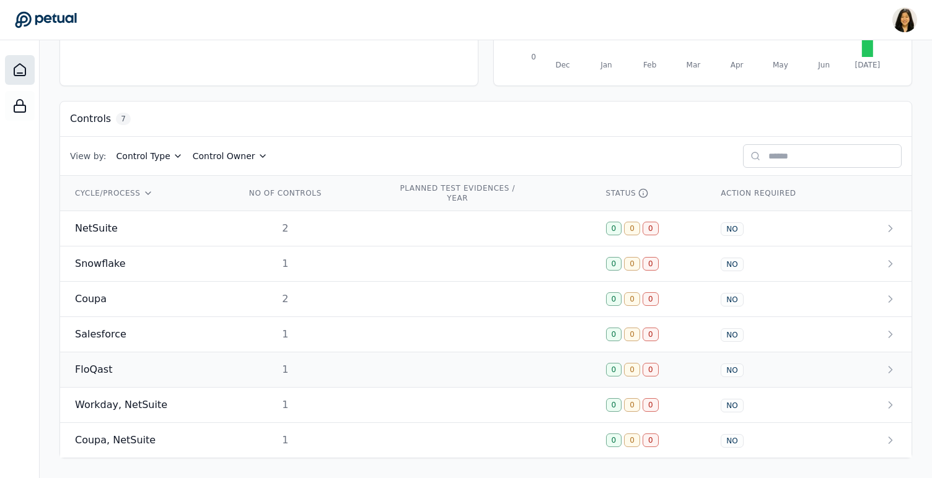
click at [169, 359] on td "FloQast" at bounding box center [145, 370] width 170 height 35
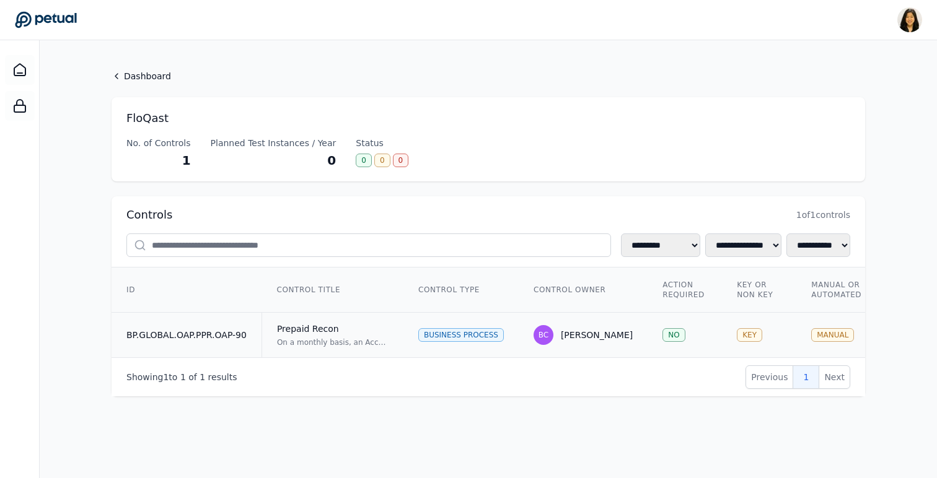
click at [340, 327] on div "Prepaid Recon" at bounding box center [333, 329] width 112 height 12
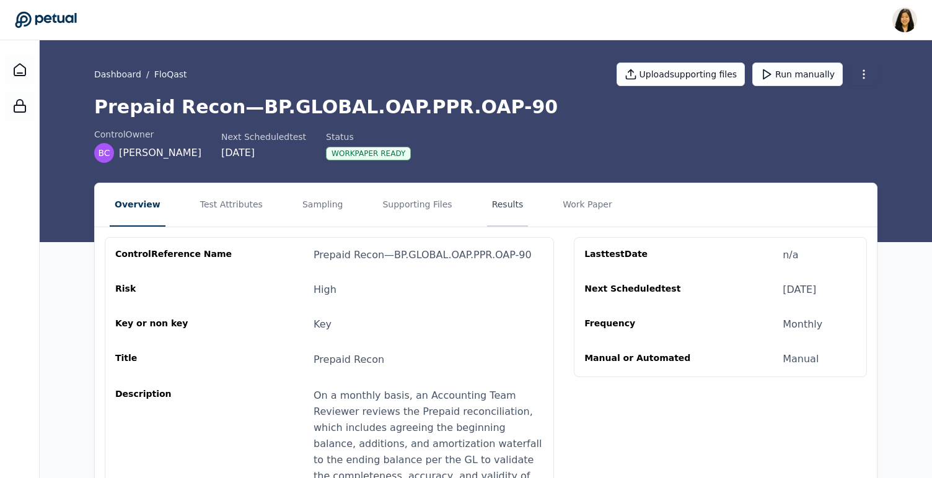
click at [491, 209] on button "Results" at bounding box center [508, 204] width 42 height 43
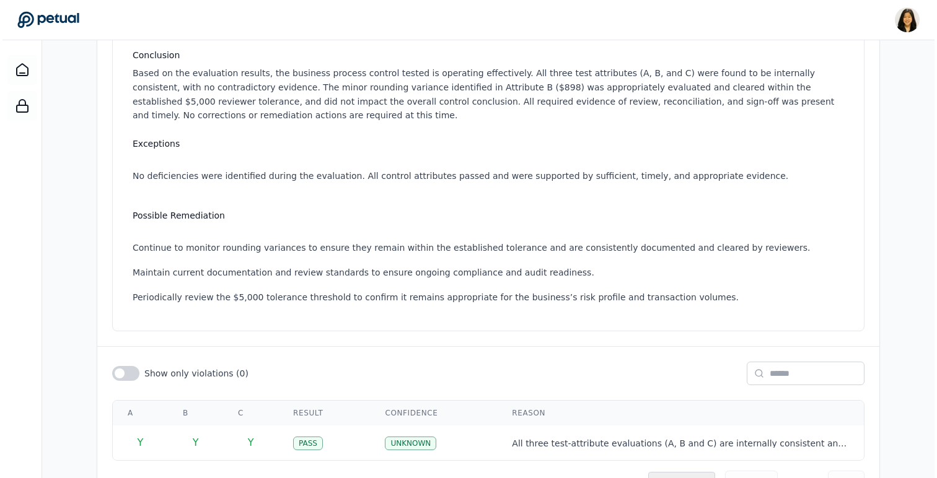
scroll to position [287, 0]
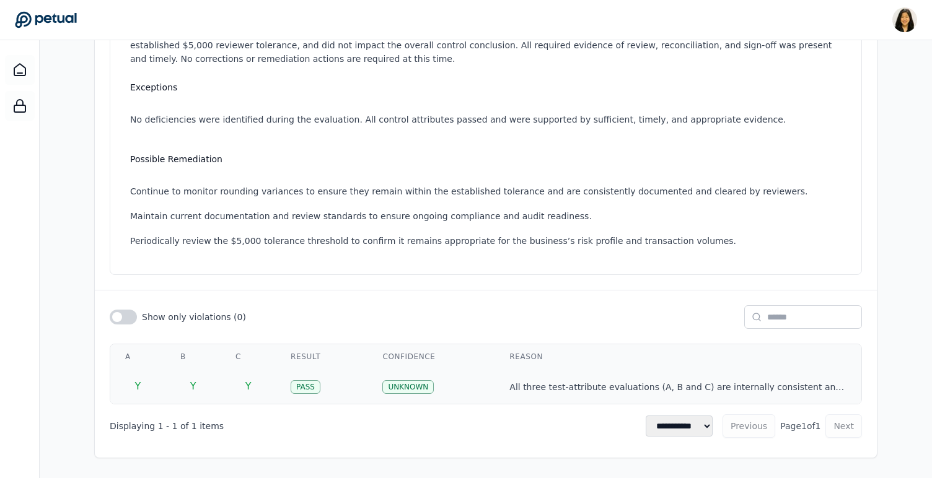
click at [478, 388] on td "UNKNOWN" at bounding box center [430, 386] width 127 height 35
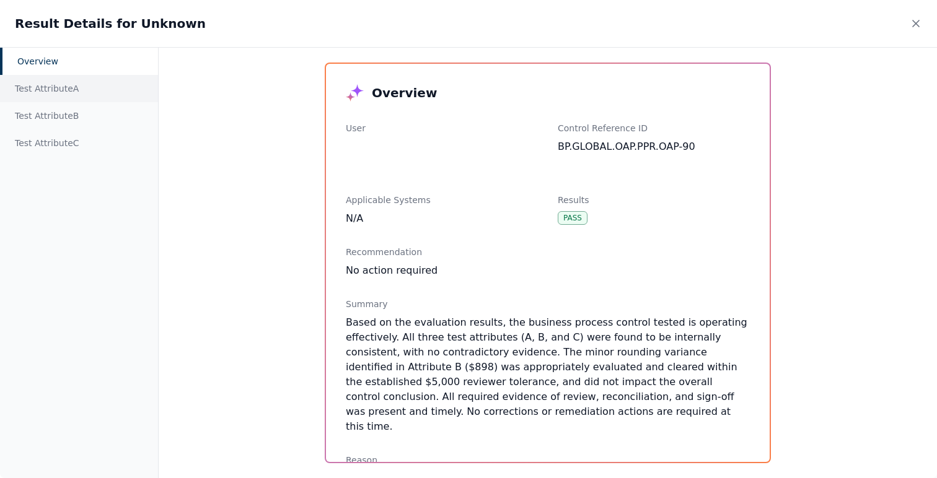
click at [84, 97] on div "Test Attribute A" at bounding box center [79, 88] width 158 height 27
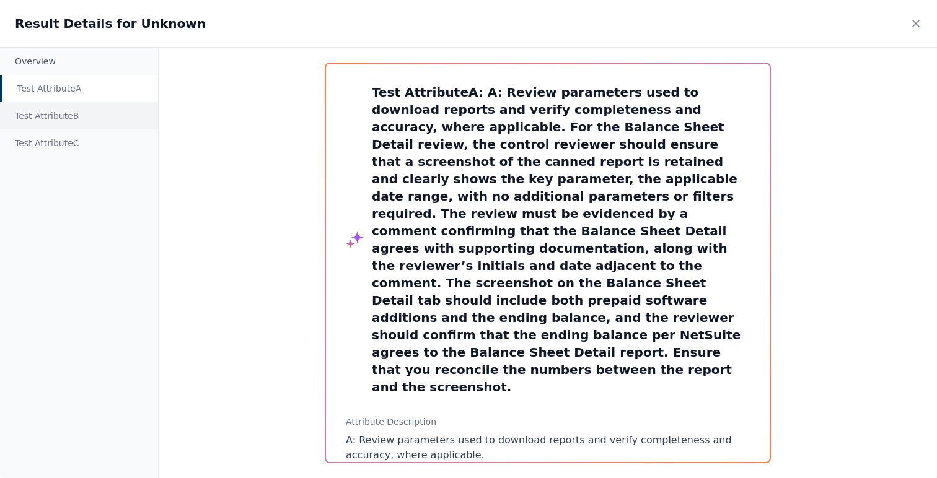
click at [84, 112] on div "Test Attribute B" at bounding box center [79, 115] width 158 height 27
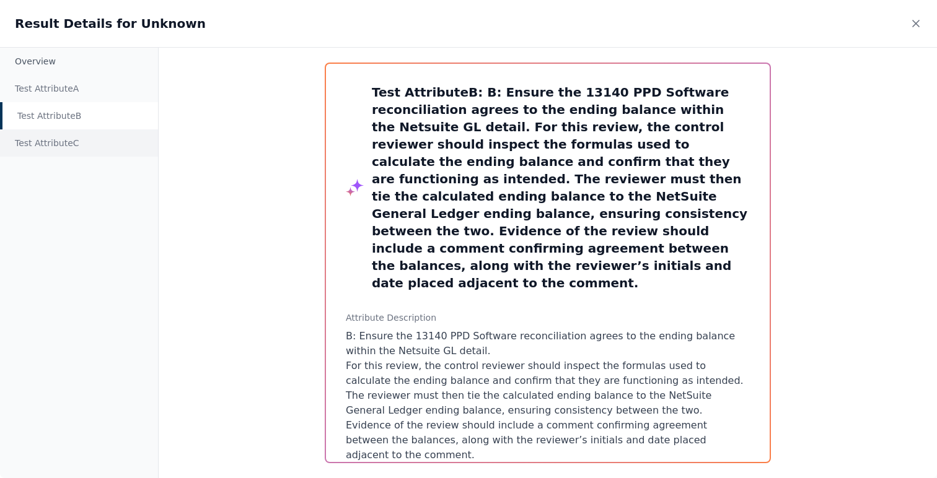
click at [87, 139] on div "Test Attribute C" at bounding box center [79, 142] width 158 height 27
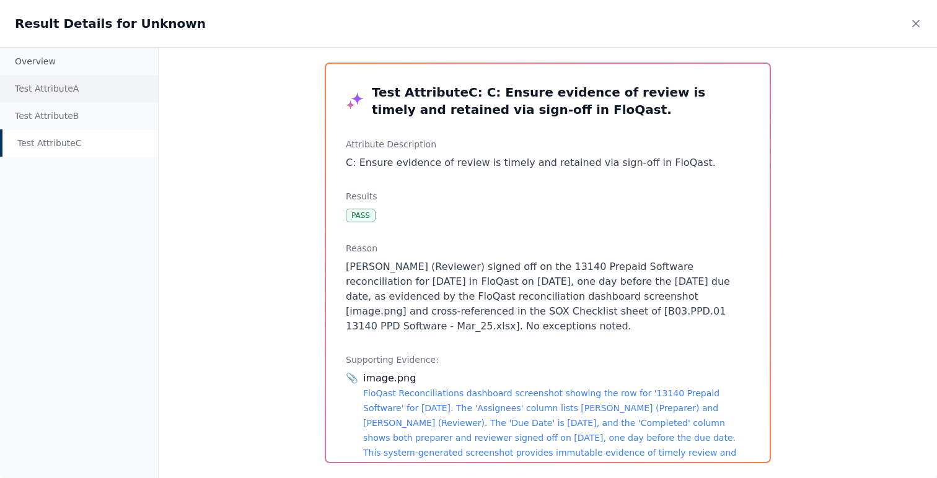
click at [87, 95] on div "Test Attribute A" at bounding box center [79, 88] width 158 height 27
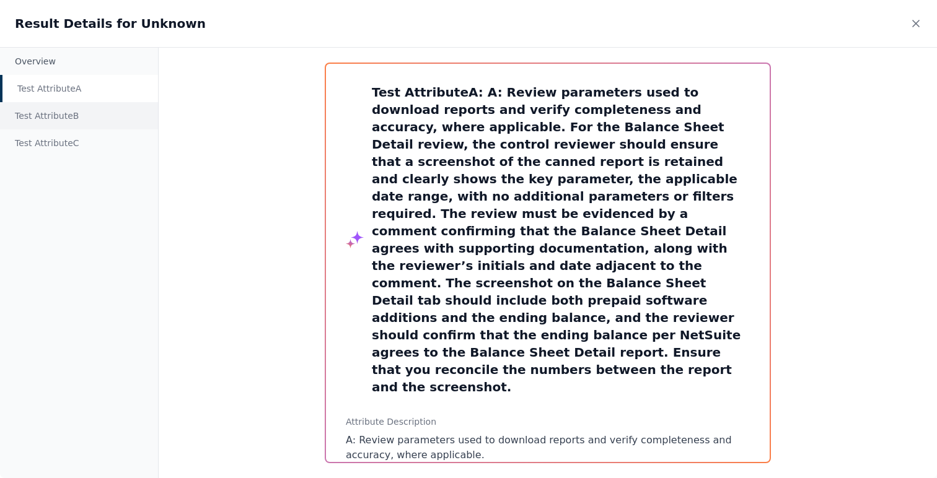
click at [53, 108] on div "Test Attribute B" at bounding box center [79, 115] width 158 height 27
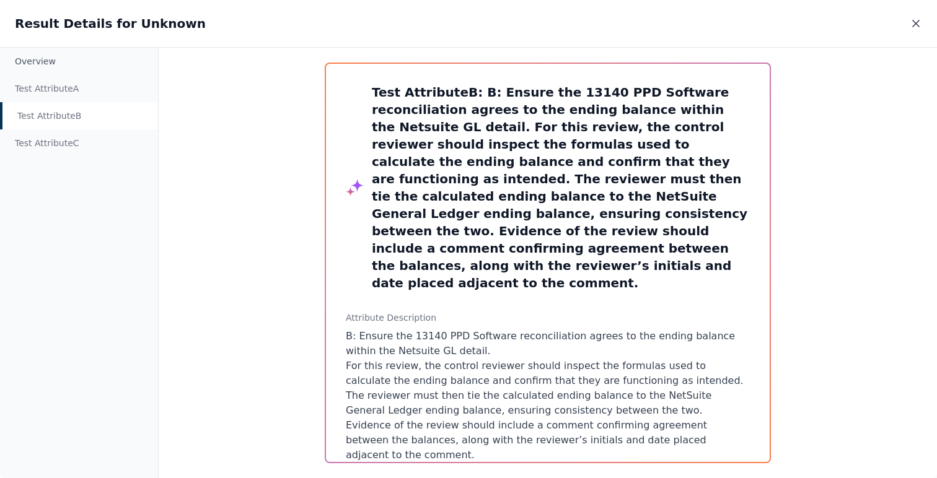
click at [909, 25] on div "Result Details for Unknown" at bounding box center [468, 23] width 937 height 47
click at [915, 26] on icon at bounding box center [916, 23] width 12 height 12
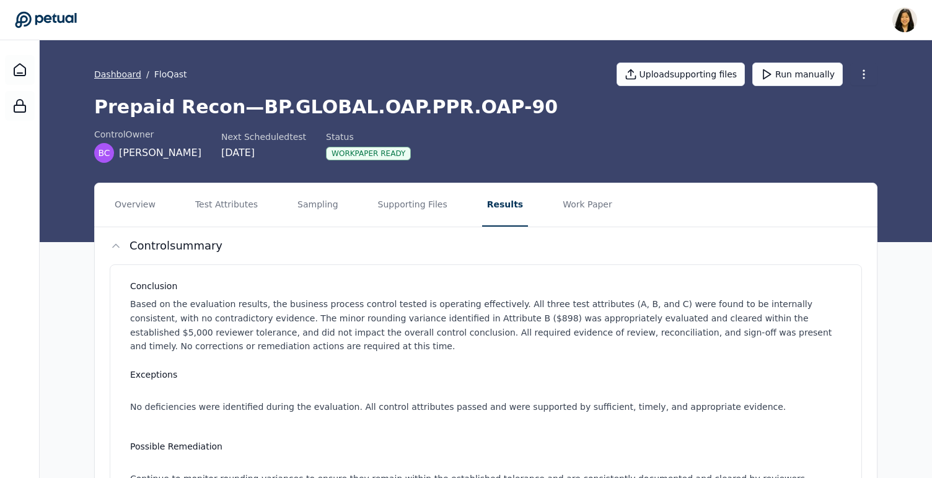
click at [116, 70] on link "Dashboard" at bounding box center [117, 74] width 47 height 12
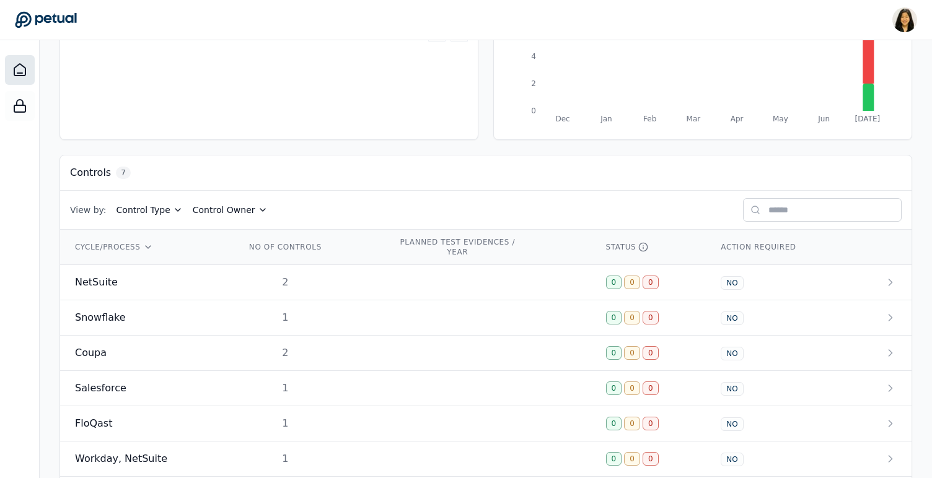
scroll to position [291, 0]
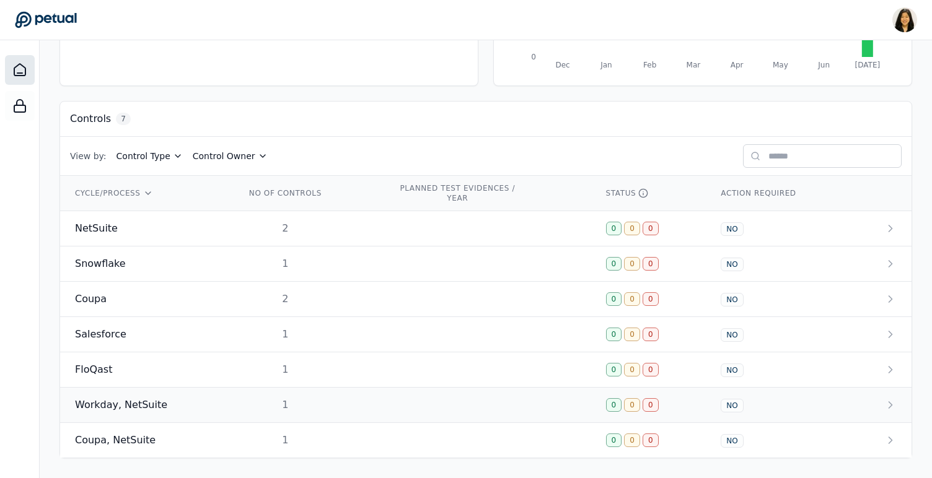
click at [144, 403] on span "Workday, NetSuite" at bounding box center [121, 405] width 92 height 15
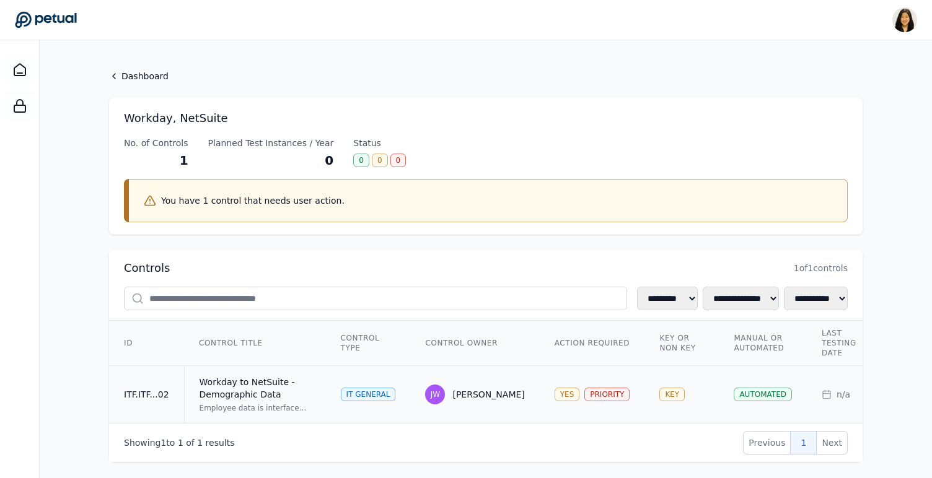
click at [449, 391] on div "[PERSON_NAME]" at bounding box center [474, 395] width 99 height 20
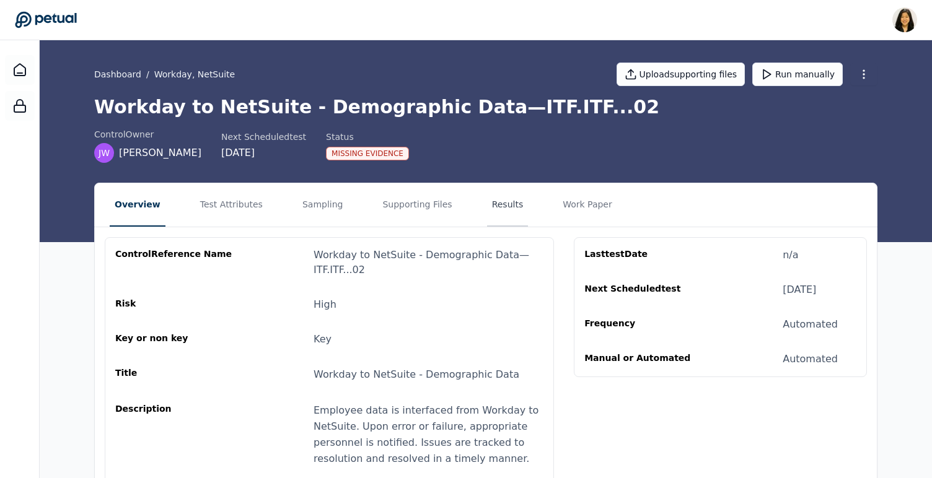
click at [494, 213] on button "Results" at bounding box center [508, 204] width 42 height 43
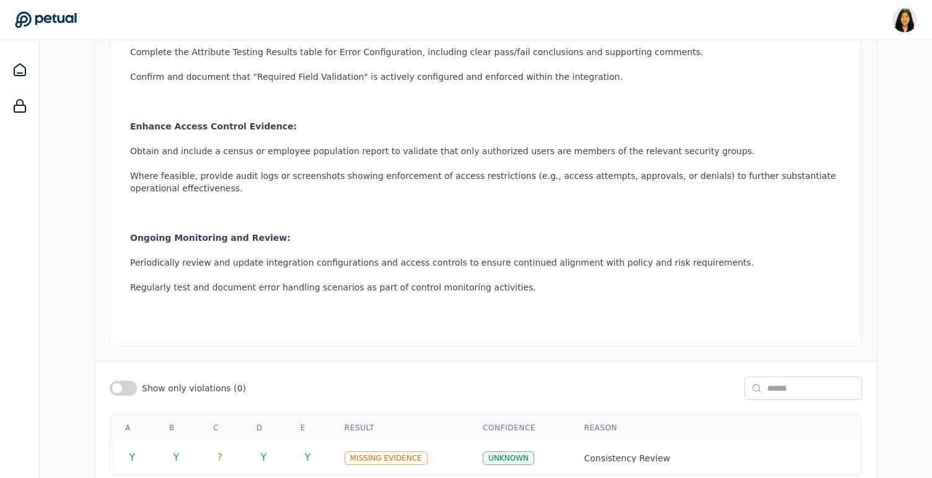
scroll to position [760, 0]
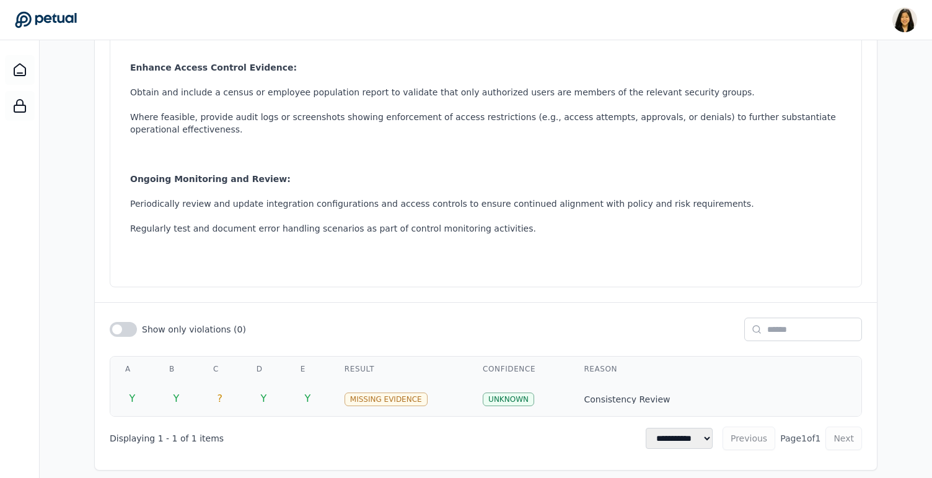
click at [198, 387] on td "Y" at bounding box center [176, 399] width 44 height 35
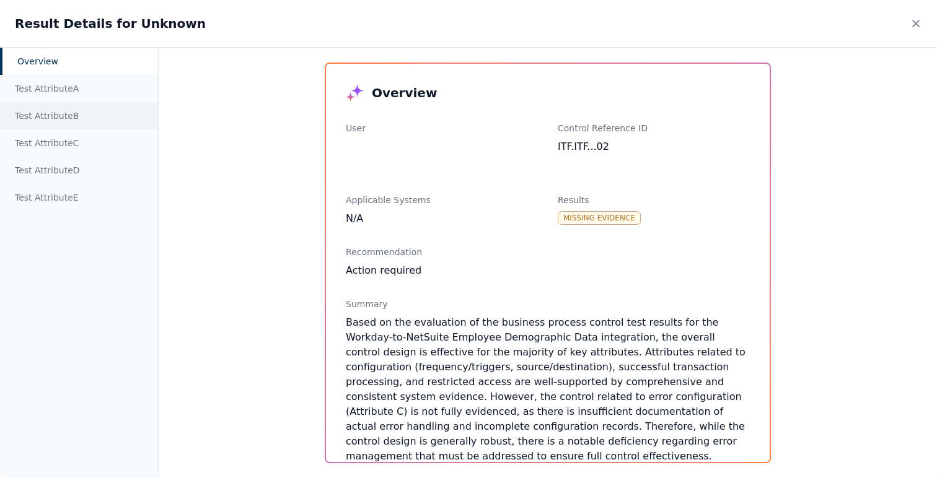
click at [85, 116] on div "Test Attribute B" at bounding box center [79, 115] width 158 height 27
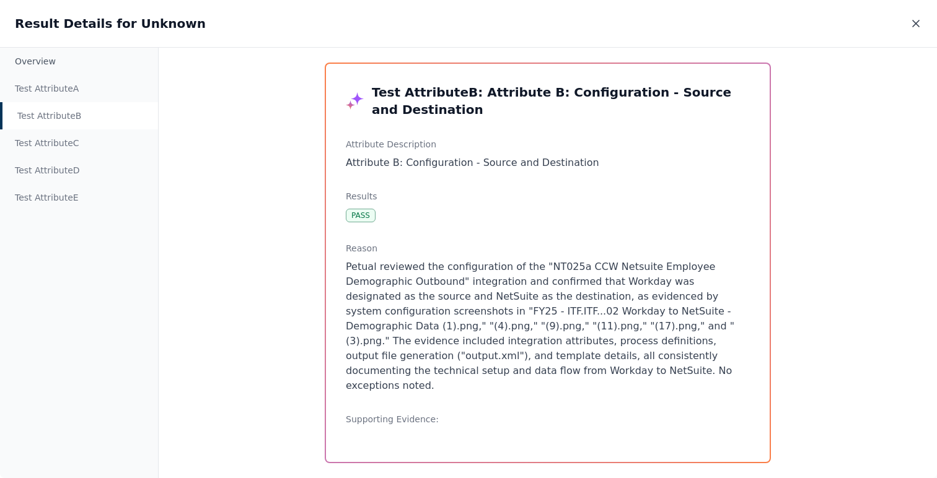
click at [913, 28] on icon at bounding box center [916, 23] width 12 height 12
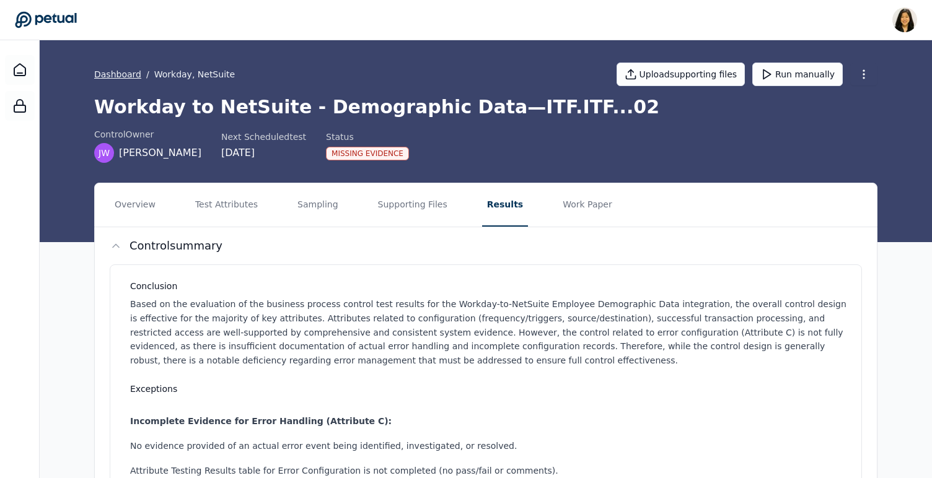
click at [126, 77] on link "Dashboard" at bounding box center [117, 74] width 47 height 12
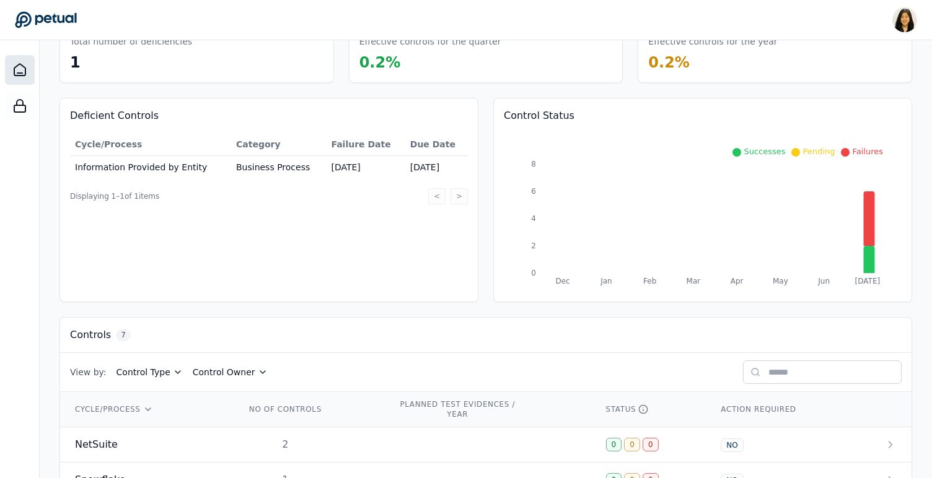
scroll to position [291, 0]
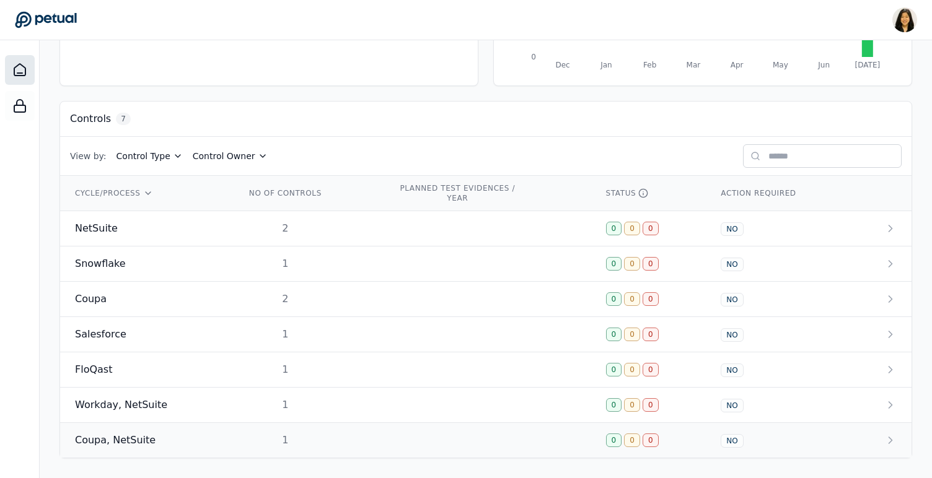
click at [115, 441] on span "Coupa, NetSuite" at bounding box center [115, 440] width 81 height 15
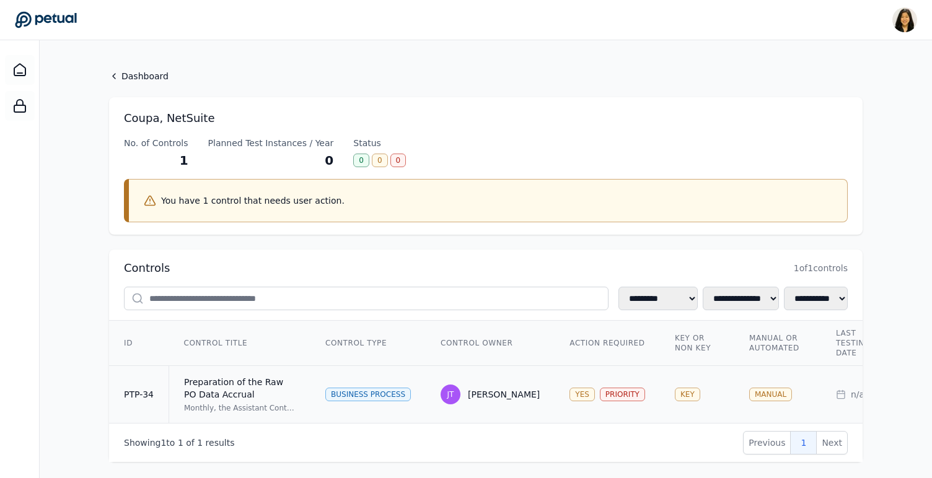
click at [473, 401] on div "JT Jim Tuite" at bounding box center [490, 395] width 99 height 20
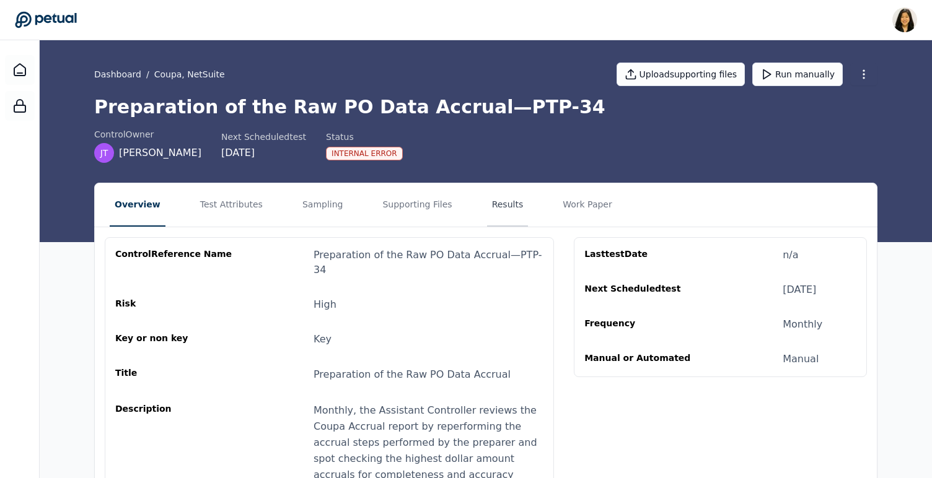
click at [498, 205] on button "Results" at bounding box center [508, 204] width 42 height 43
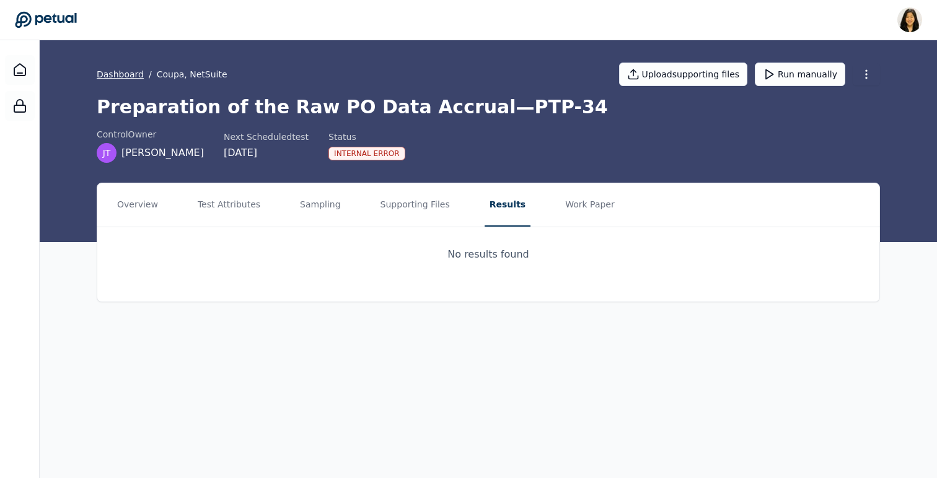
click at [128, 72] on link "Dashboard" at bounding box center [120, 74] width 47 height 12
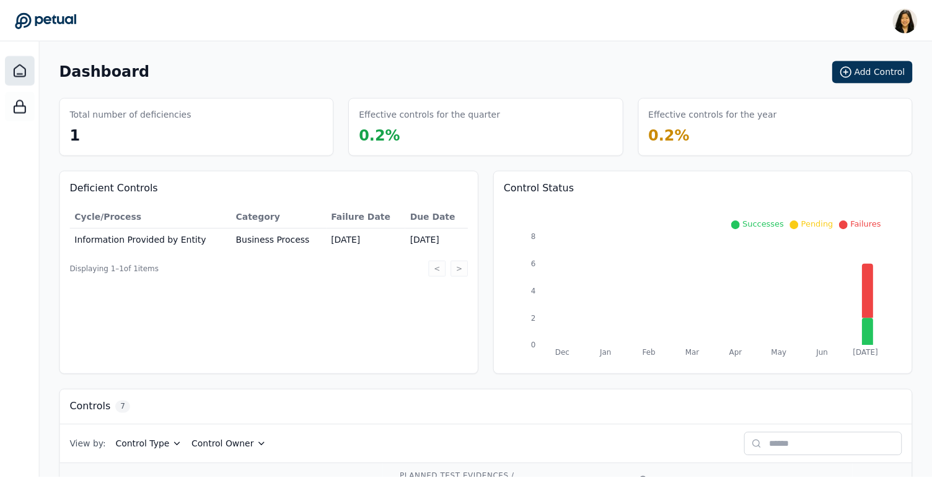
scroll to position [291, 0]
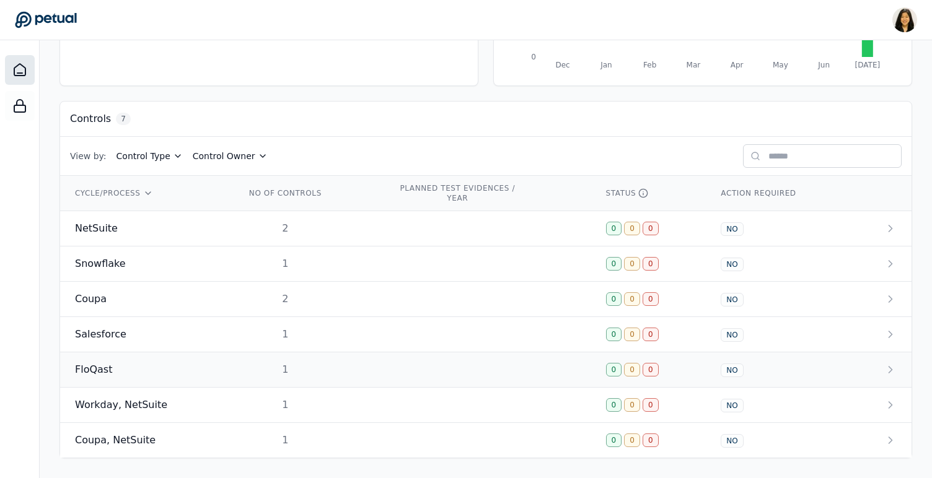
click at [164, 362] on div "FloQast" at bounding box center [145, 369] width 141 height 15
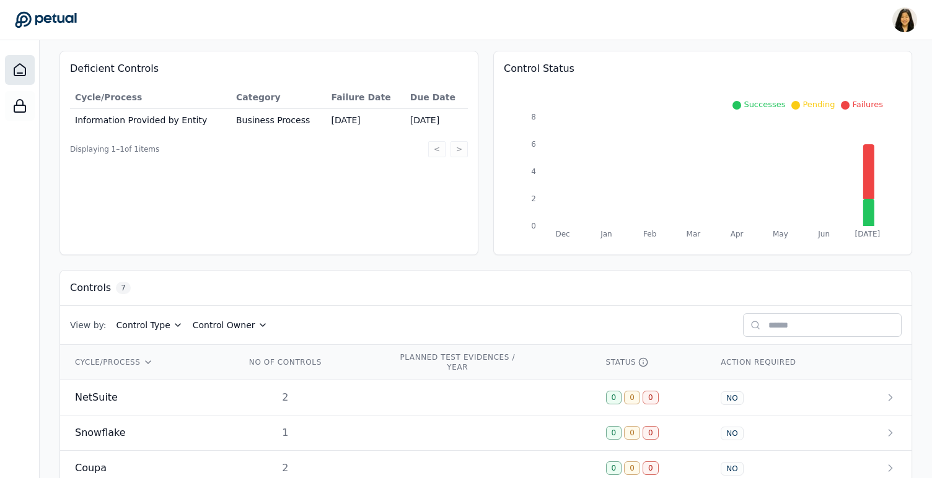
scroll to position [291, 0]
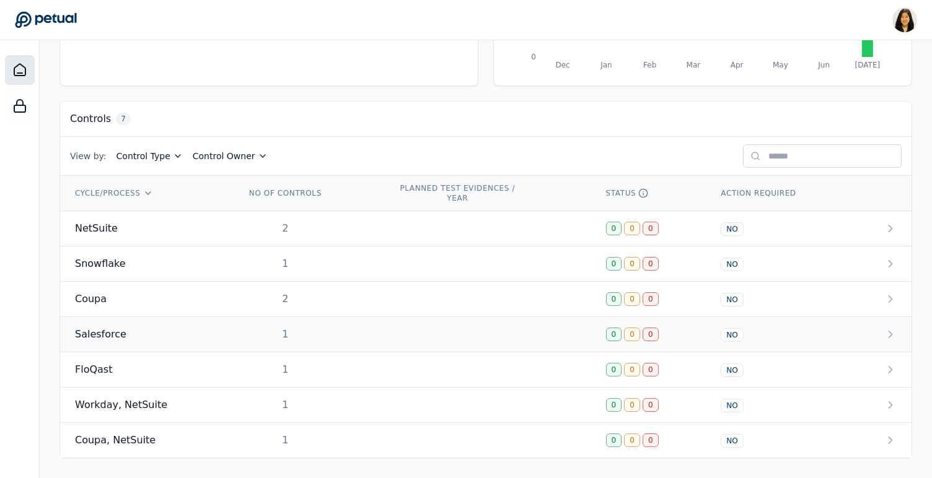
click at [125, 330] on div "Salesforce" at bounding box center [145, 334] width 141 height 15
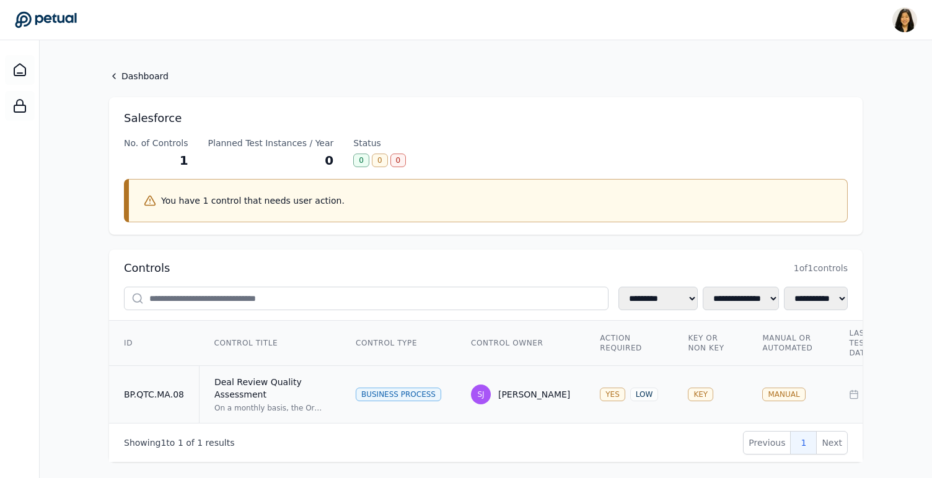
click at [313, 369] on td "Deal Review Quality Assessment On a monthly basis, the Order Management Program…" at bounding box center [270, 395] width 142 height 58
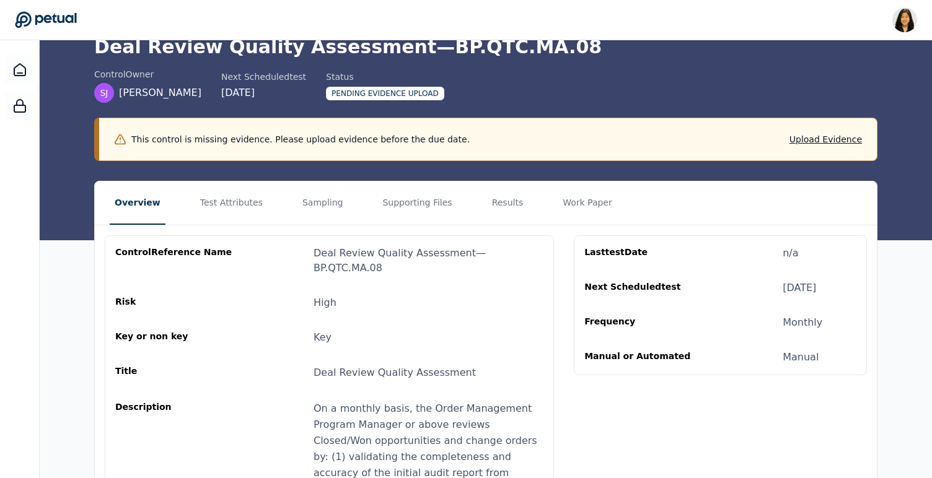
scroll to position [78, 0]
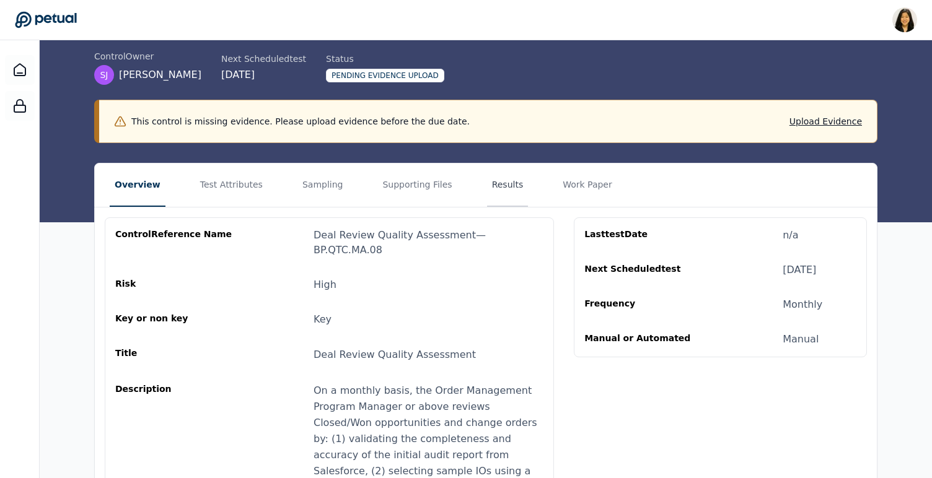
click at [487, 180] on button "Results" at bounding box center [508, 185] width 42 height 43
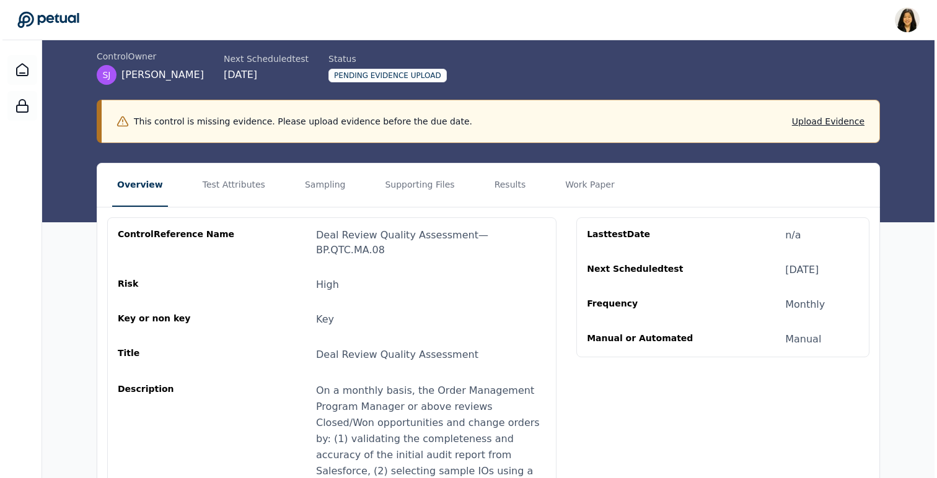
scroll to position [0, 0]
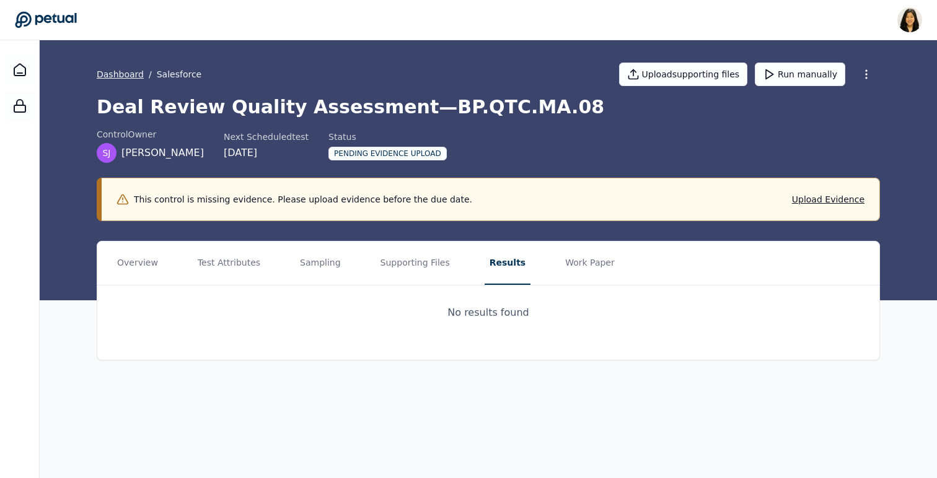
click at [117, 74] on link "Dashboard" at bounding box center [120, 74] width 47 height 12
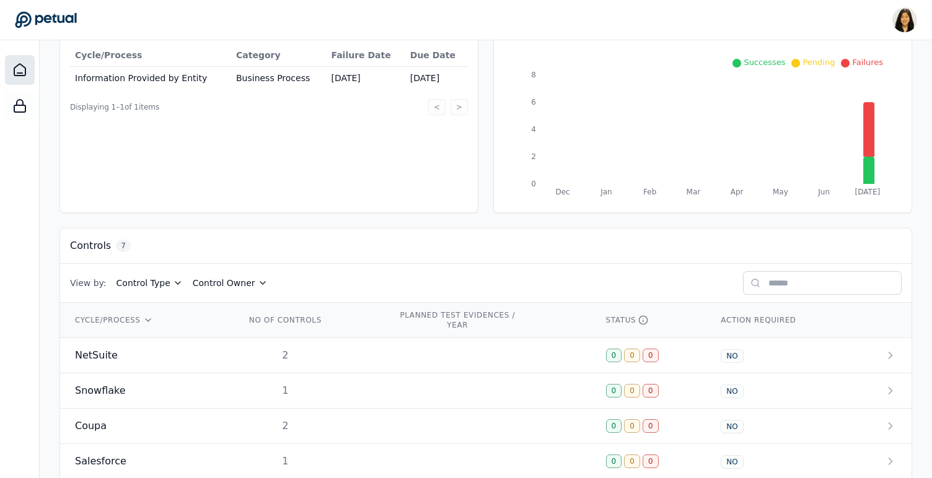
scroll to position [163, 0]
click at [117, 434] on td "Coupa" at bounding box center [145, 425] width 170 height 35
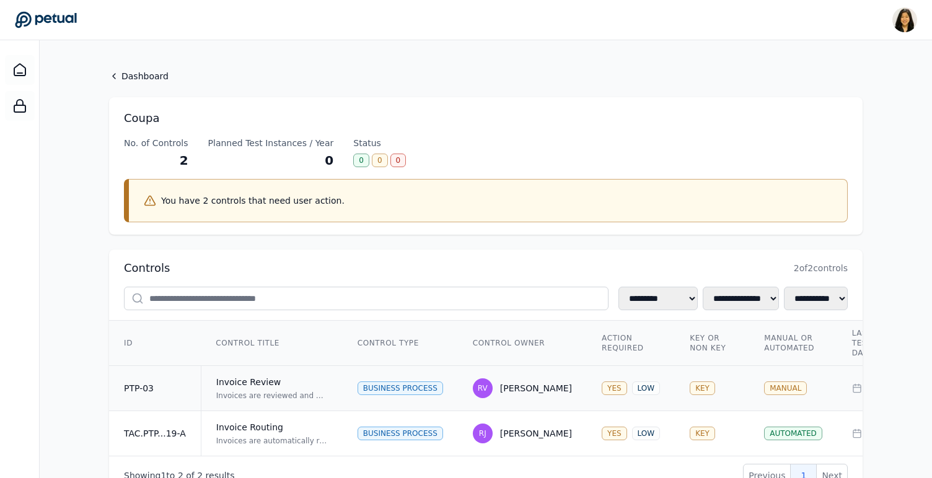
click at [245, 403] on td "Invoice Review Invoices are reviewed and approved by an independent reviewer on…" at bounding box center [272, 388] width 142 height 45
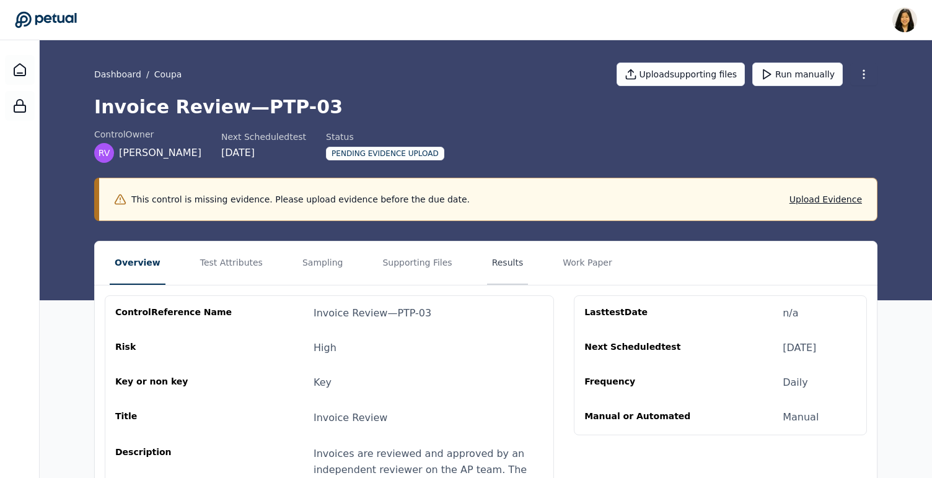
click at [487, 267] on button "Results" at bounding box center [508, 263] width 42 height 43
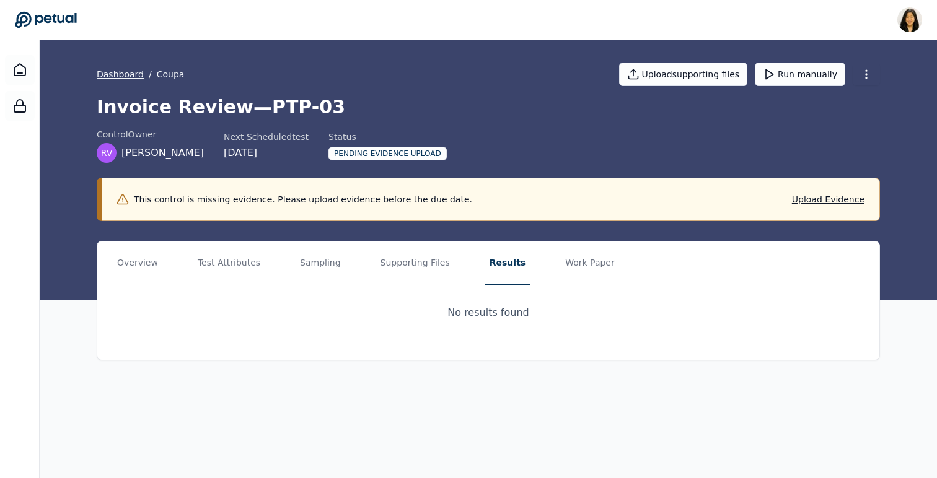
click at [118, 79] on link "Dashboard" at bounding box center [120, 74] width 47 height 12
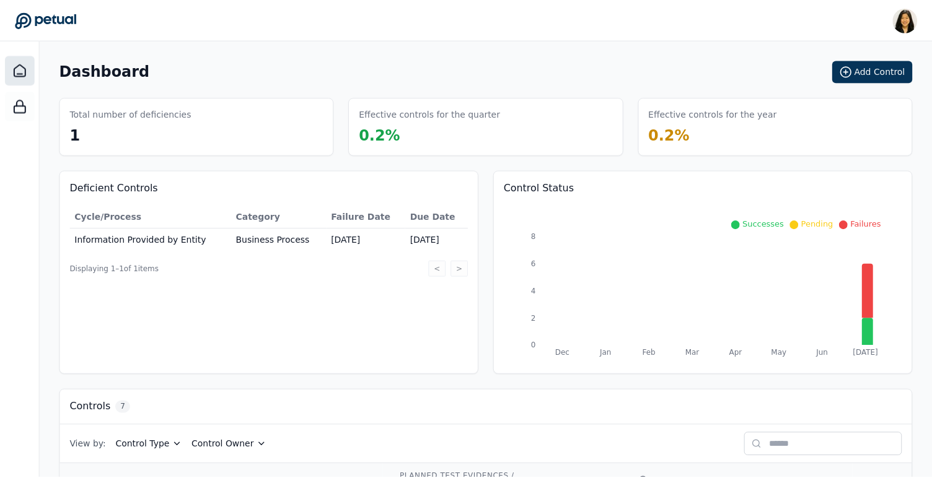
scroll to position [291, 0]
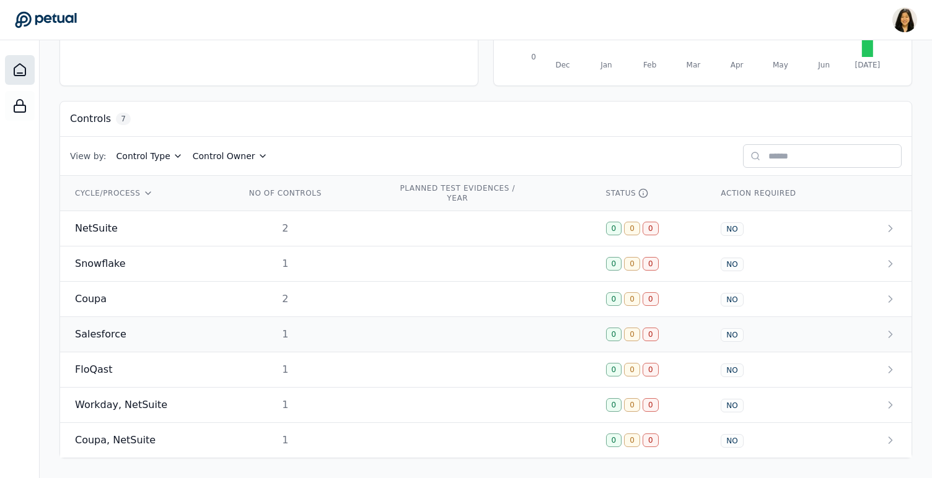
click at [188, 331] on div "Salesforce" at bounding box center [145, 334] width 141 height 15
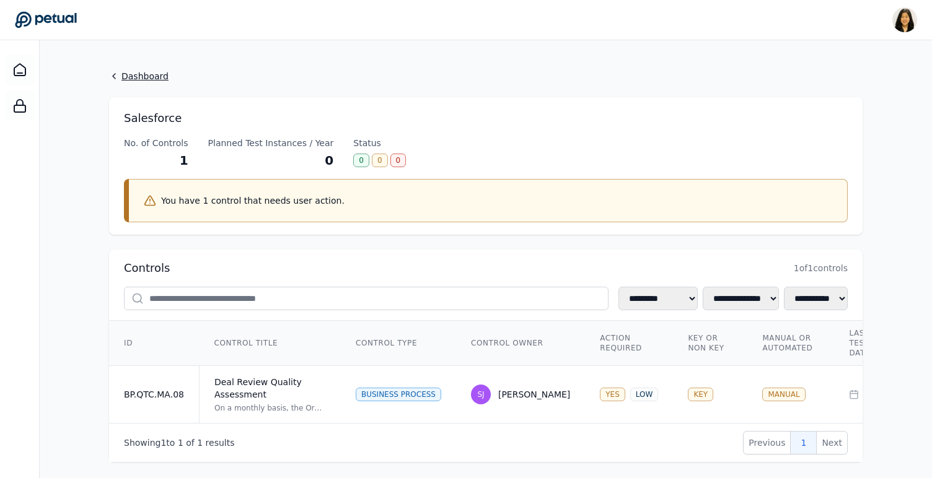
click at [129, 75] on link "Dashboard" at bounding box center [485, 76] width 753 height 12
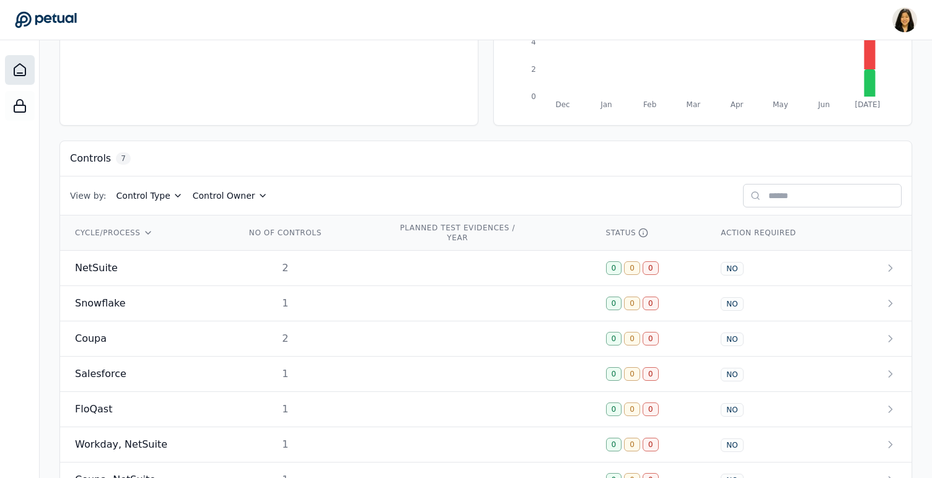
scroll to position [291, 0]
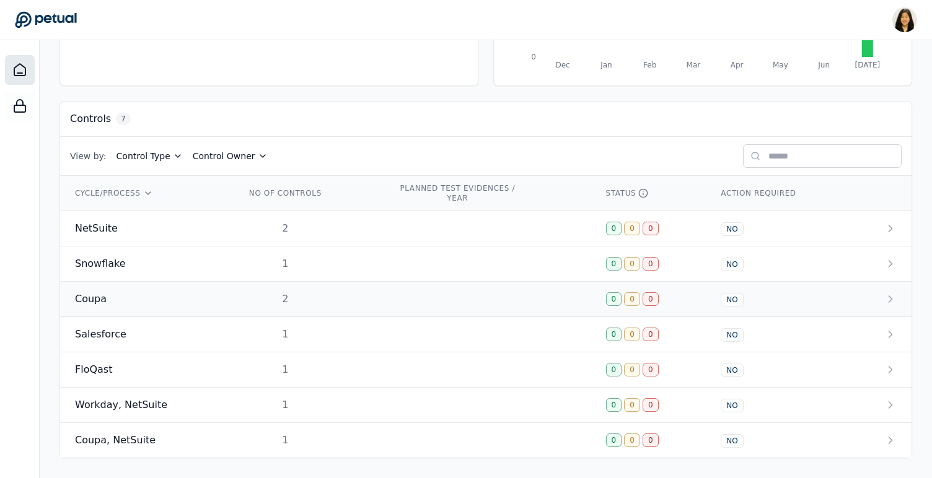
click at [141, 294] on div "Coupa" at bounding box center [145, 299] width 141 height 15
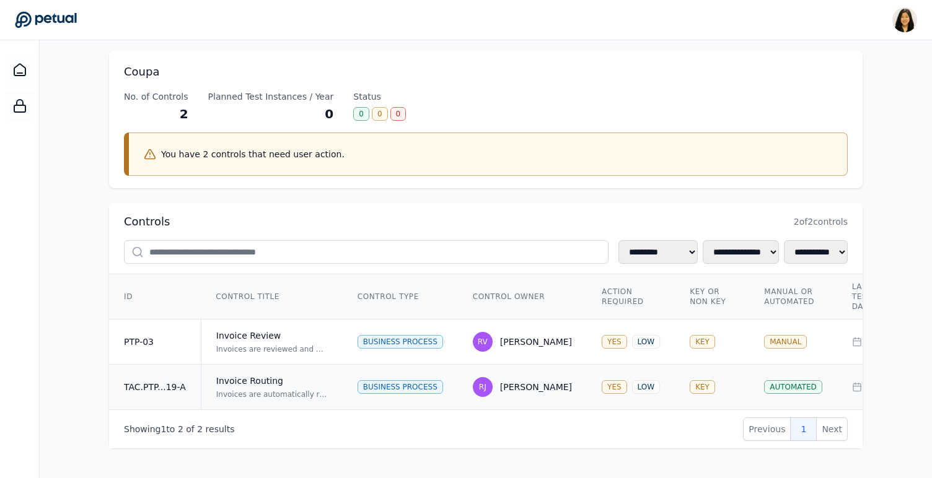
click at [255, 381] on div "Invoice Routing" at bounding box center [272, 381] width 112 height 12
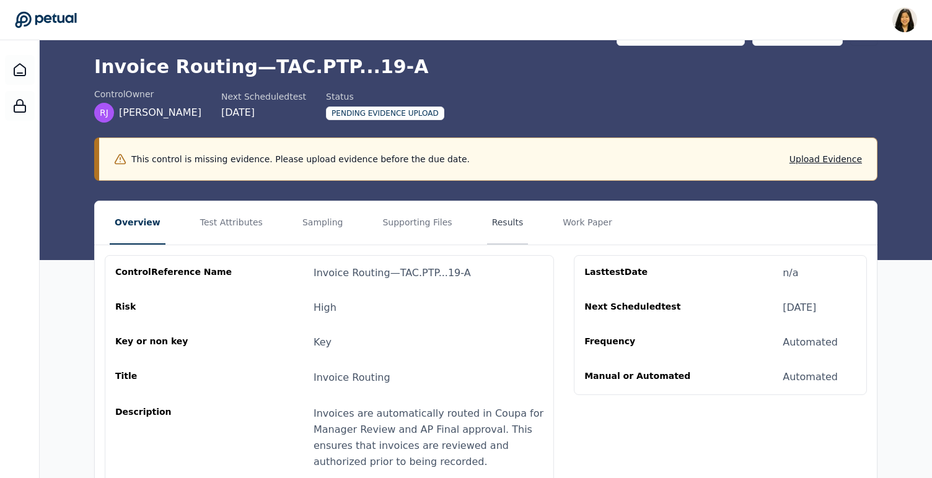
click at [487, 223] on button "Results" at bounding box center [508, 222] width 42 height 43
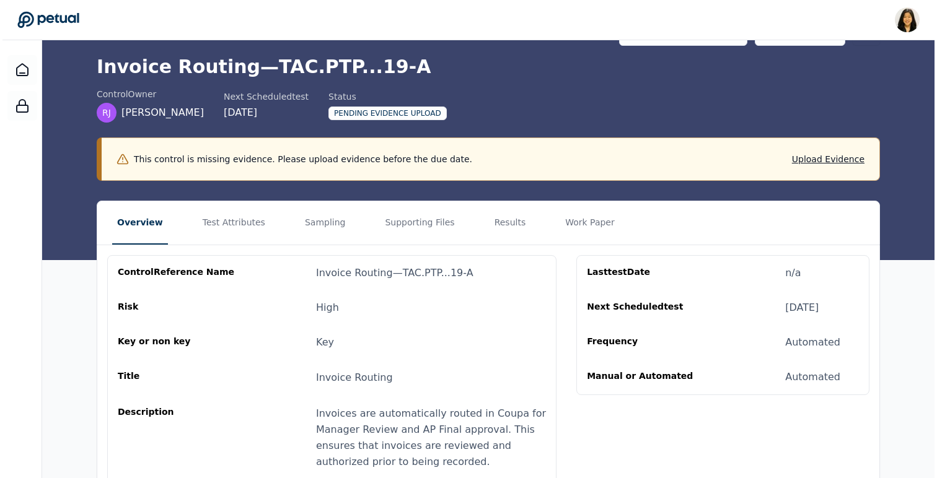
scroll to position [0, 0]
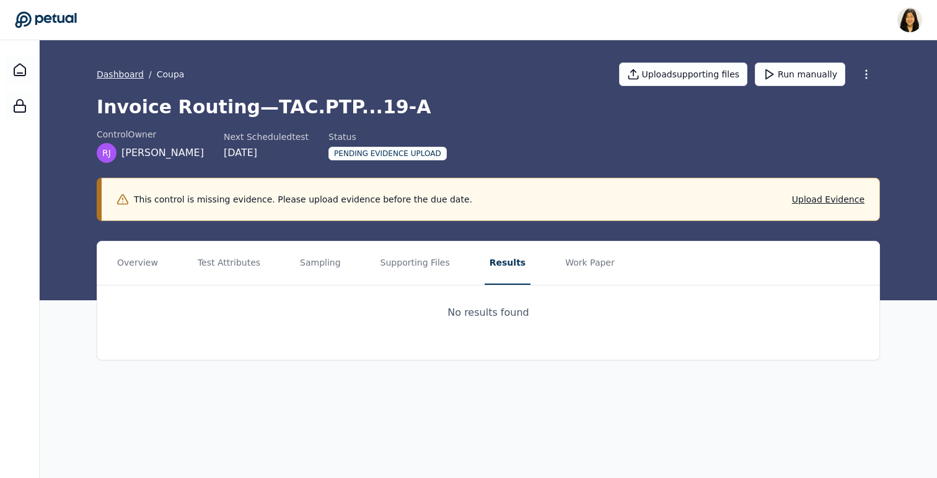
click at [127, 73] on link "Dashboard" at bounding box center [120, 74] width 47 height 12
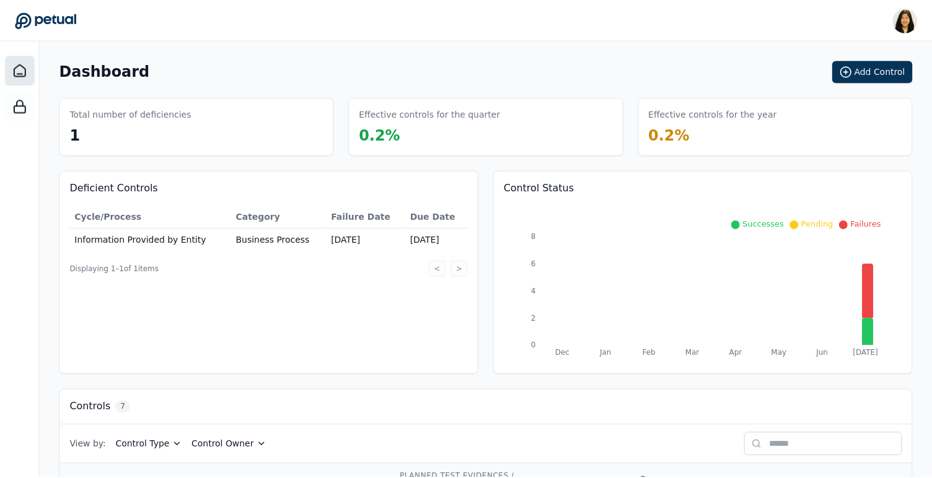
scroll to position [291, 0]
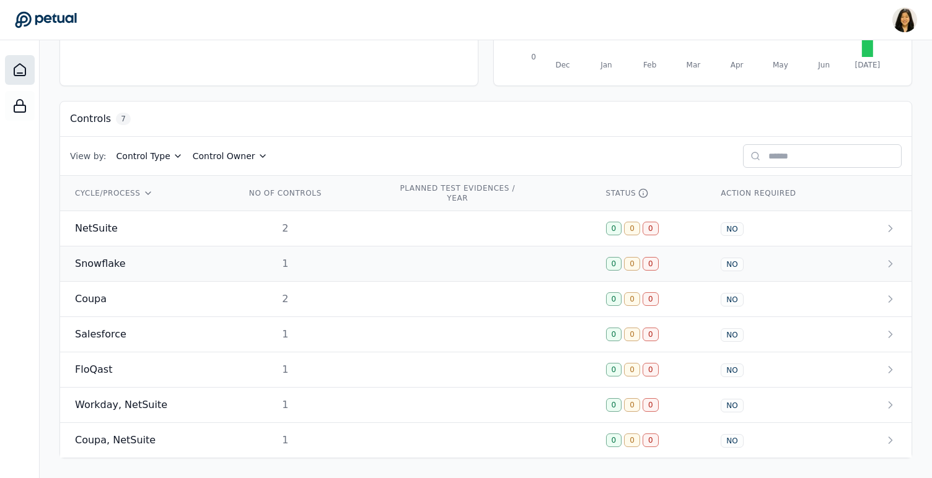
click at [123, 258] on div "Snowflake" at bounding box center [145, 263] width 141 height 15
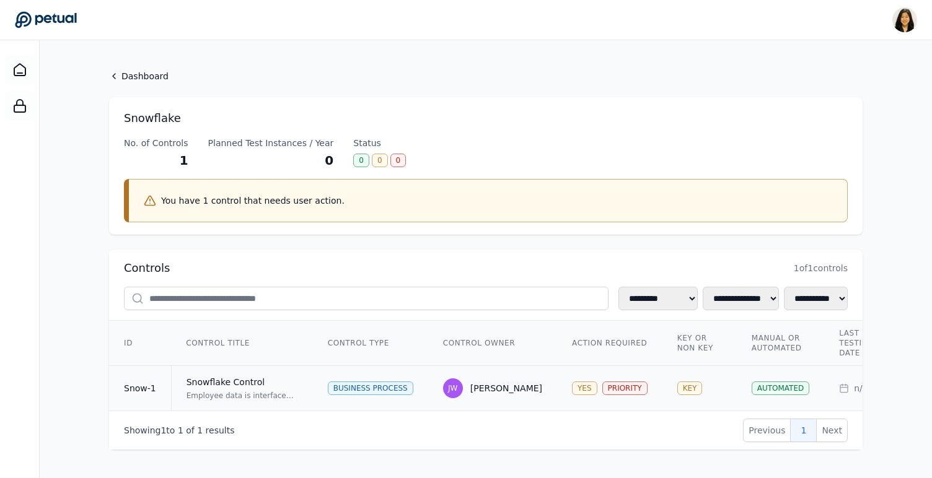
click at [293, 385] on div "Snowflake Control" at bounding box center [242, 382] width 112 height 12
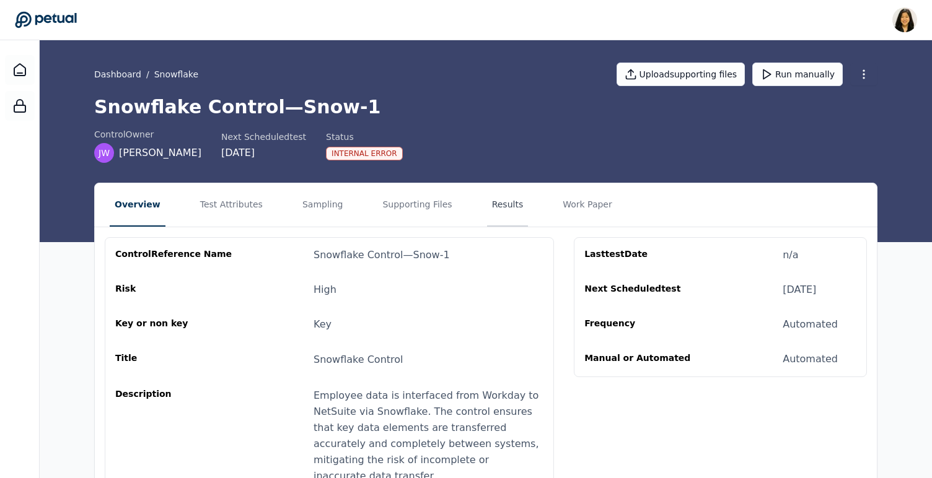
click at [494, 208] on button "Results" at bounding box center [508, 204] width 42 height 43
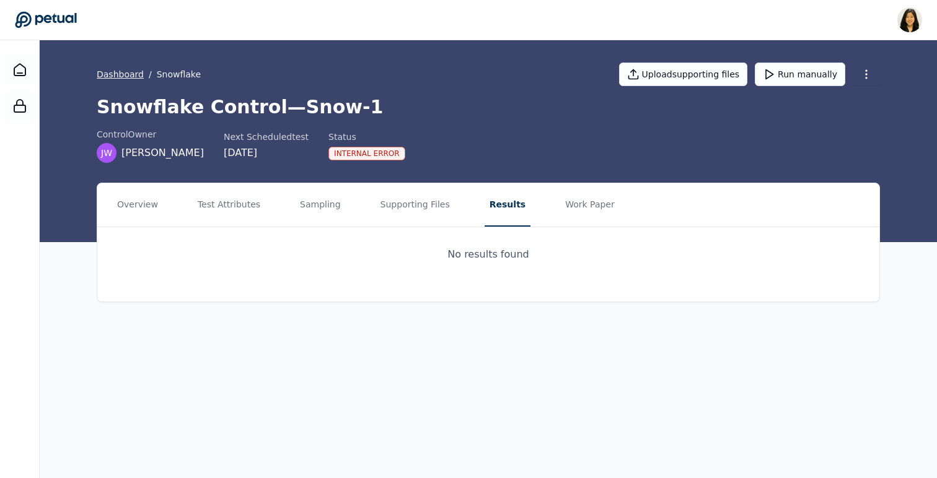
click at [121, 74] on link "Dashboard" at bounding box center [120, 74] width 47 height 12
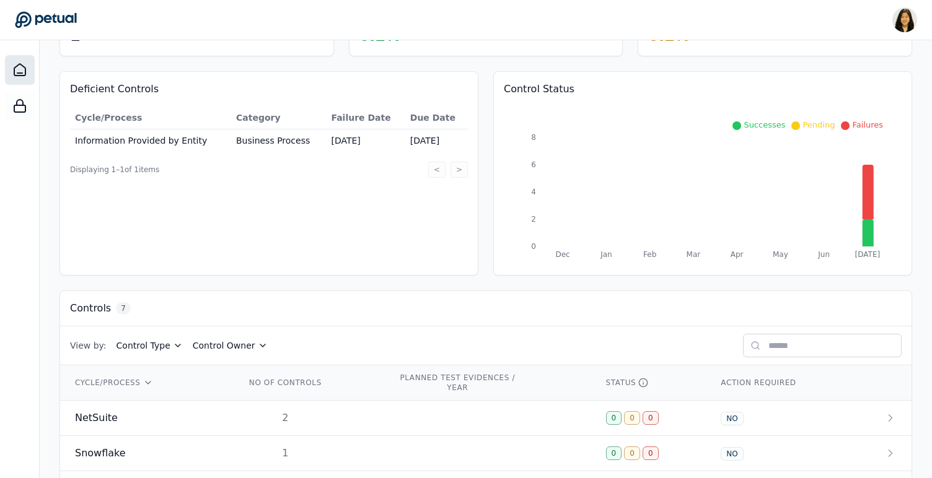
scroll to position [105, 0]
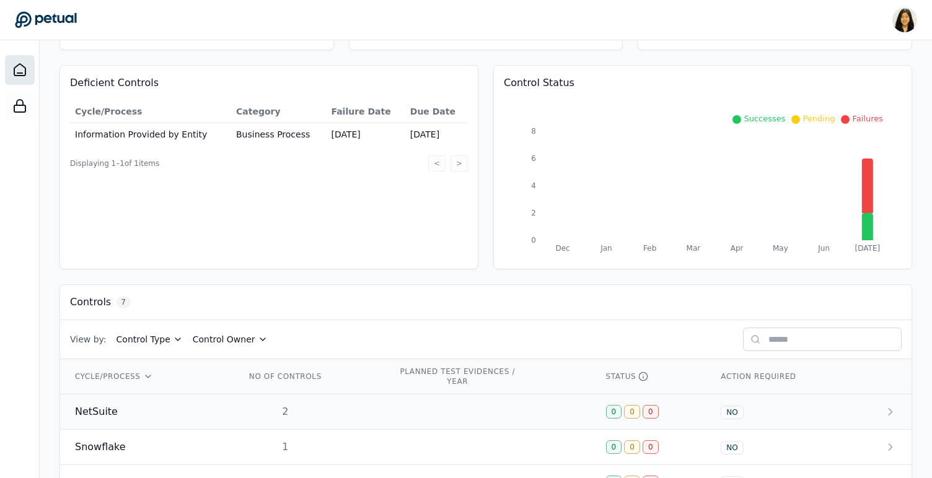
click at [121, 410] on div "NetSuite" at bounding box center [145, 412] width 141 height 15
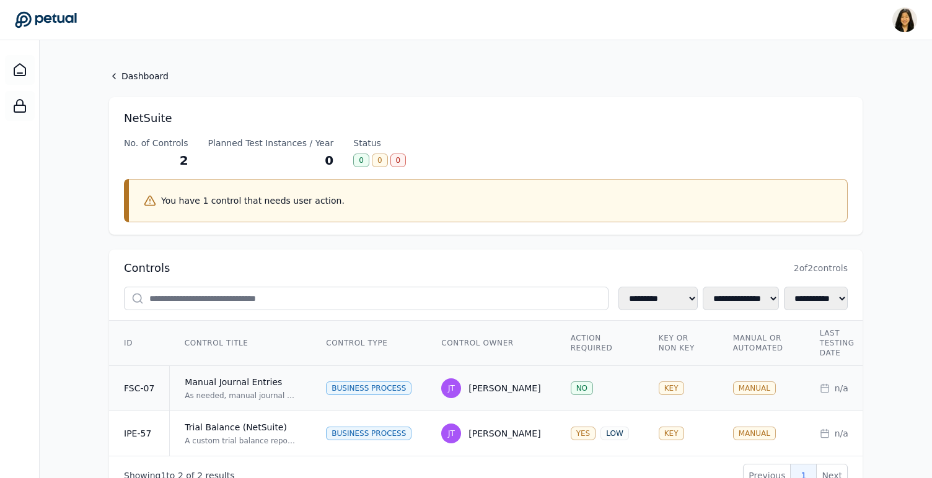
click at [391, 390] on div "Business Process" at bounding box center [368, 389] width 85 height 14
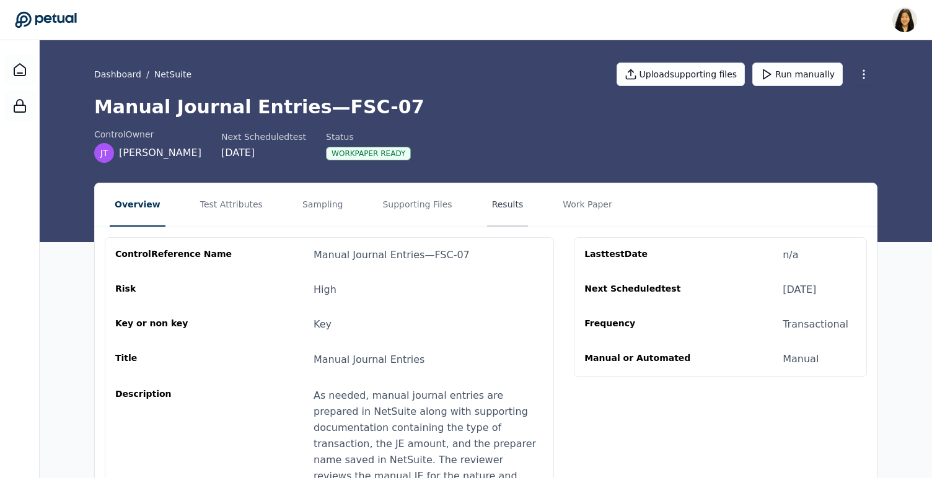
click at [487, 201] on button "Results" at bounding box center [508, 204] width 42 height 43
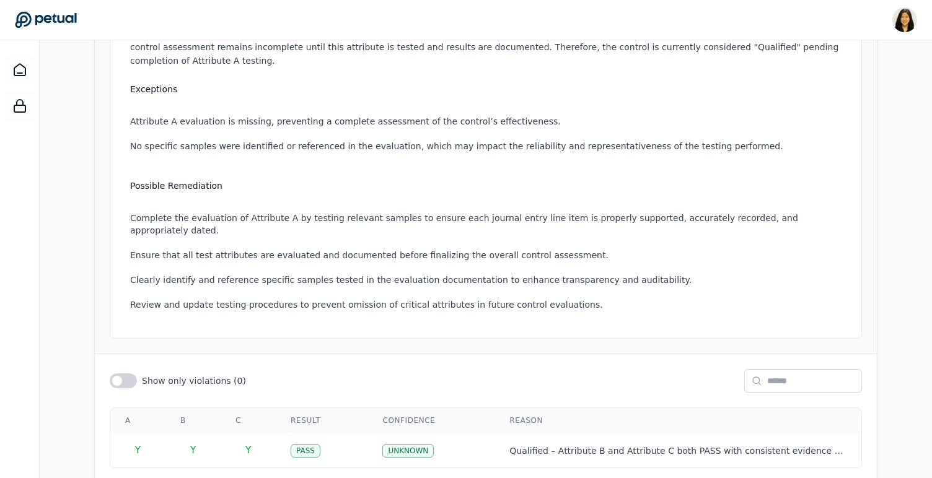
scroll to position [323, 0]
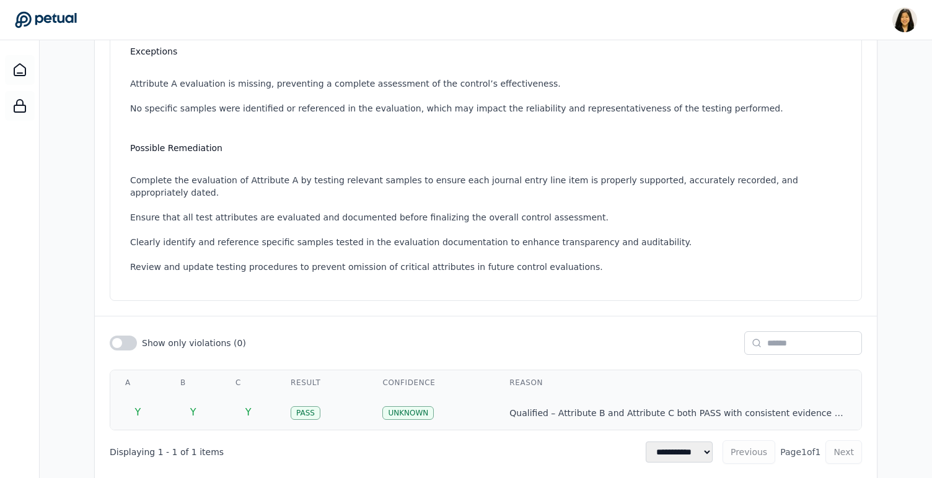
click at [219, 395] on td "Y" at bounding box center [192, 412] width 55 height 35
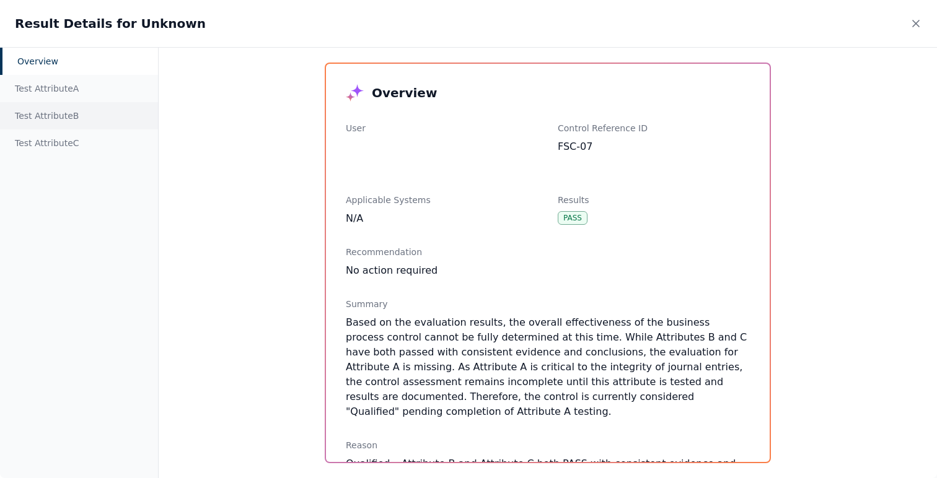
click at [84, 116] on div "Test Attribute B" at bounding box center [79, 115] width 158 height 27
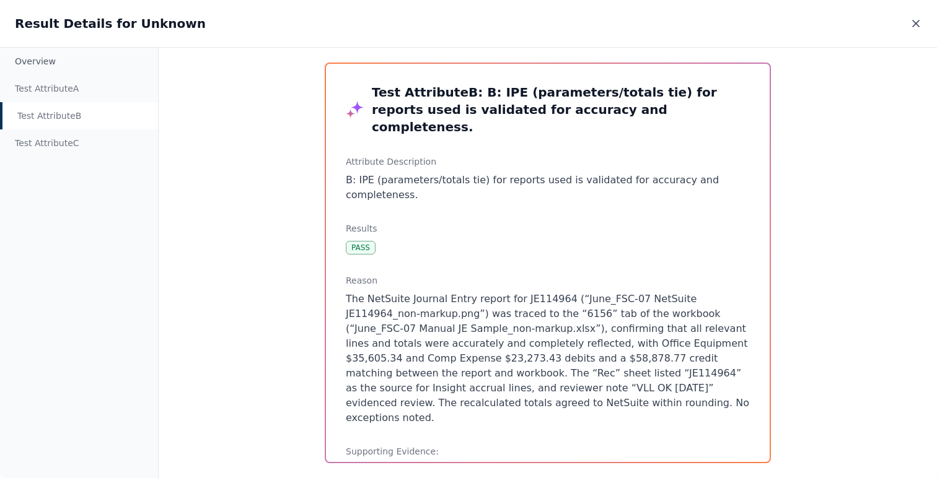
click at [913, 28] on icon at bounding box center [916, 23] width 12 height 12
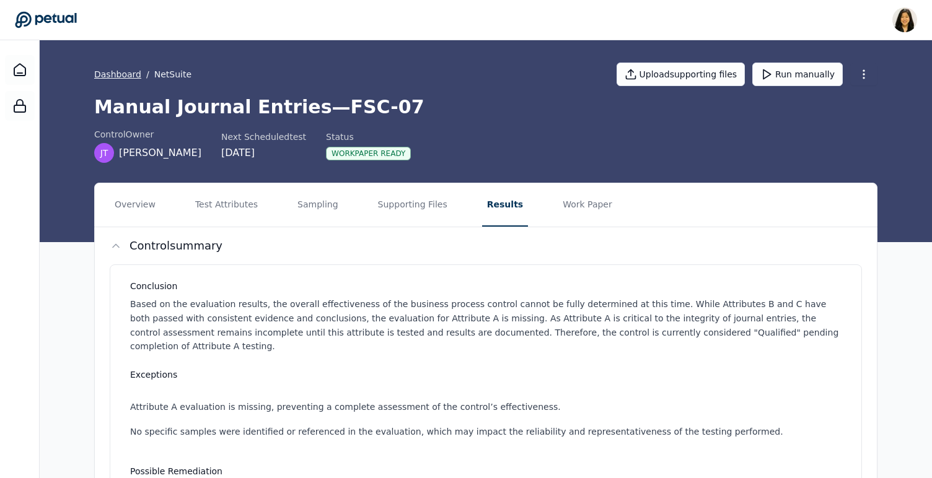
click at [115, 69] on link "Dashboard" at bounding box center [117, 74] width 47 height 12
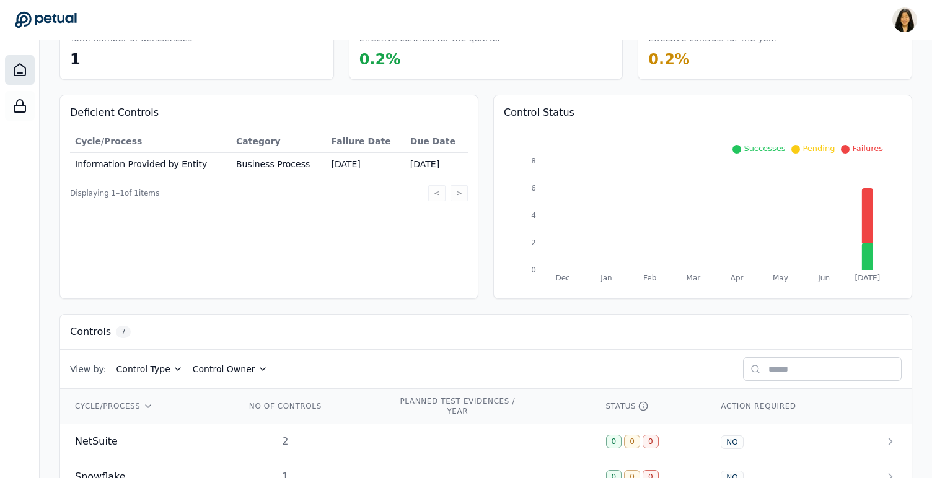
scroll to position [87, 0]
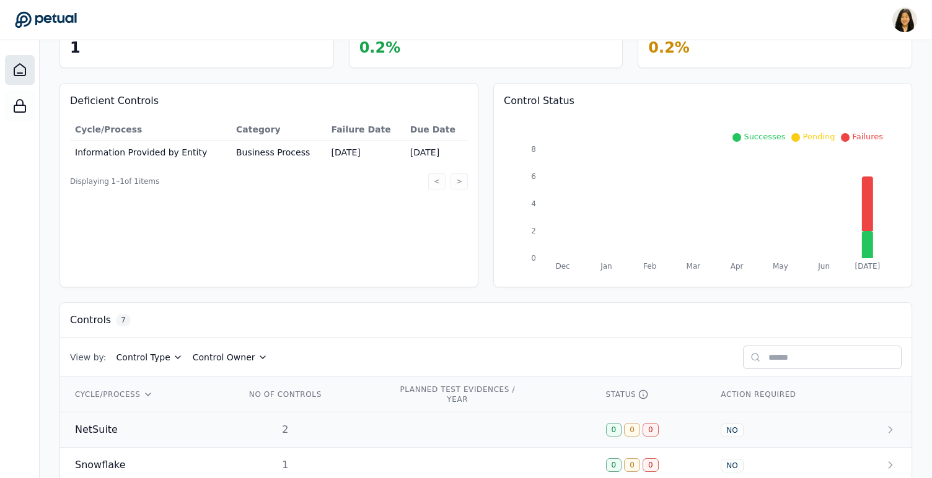
click at [113, 428] on span "NetSuite" at bounding box center [96, 430] width 43 height 15
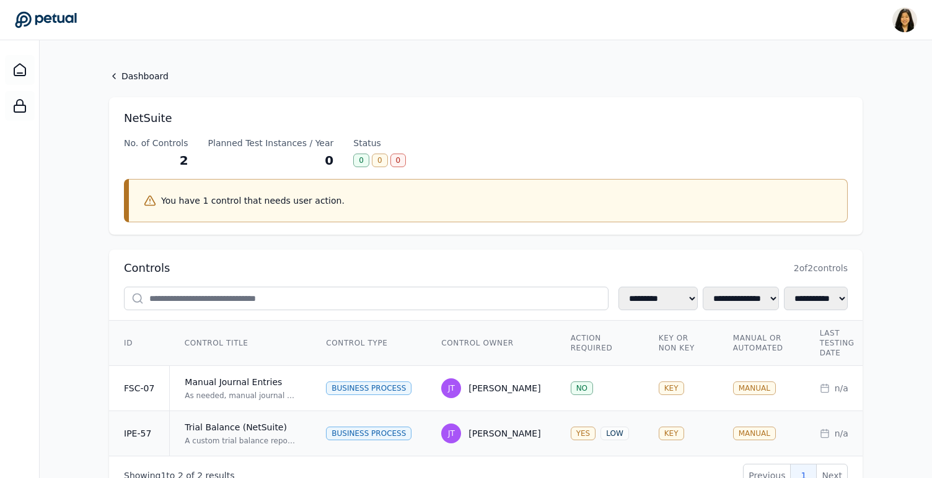
click at [258, 441] on div "A custom trial balance report is generated from NetSuite on a monthly basis. Th…" at bounding box center [241, 441] width 112 height 10
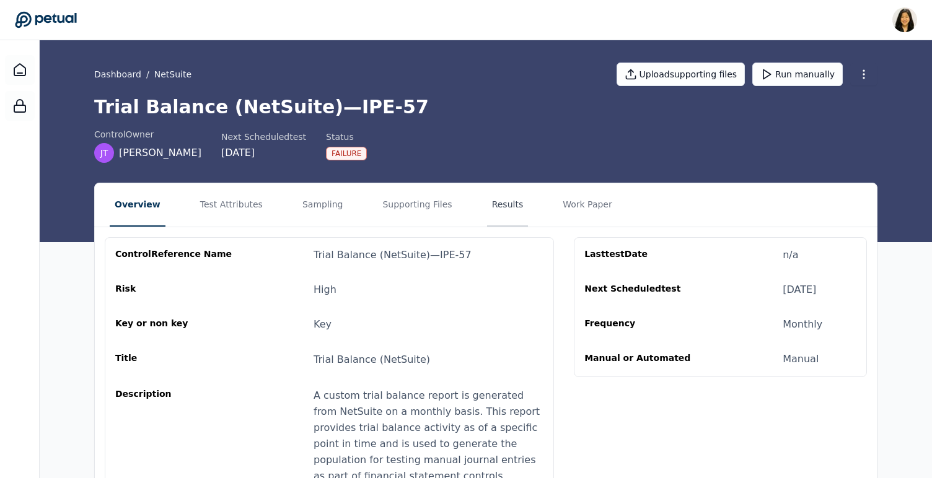
click at [487, 206] on button "Results" at bounding box center [508, 204] width 42 height 43
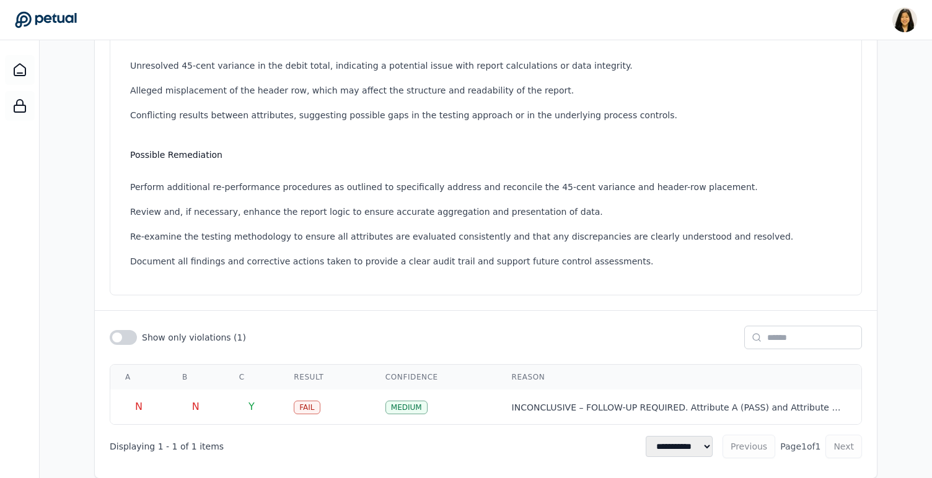
scroll to position [348, 0]
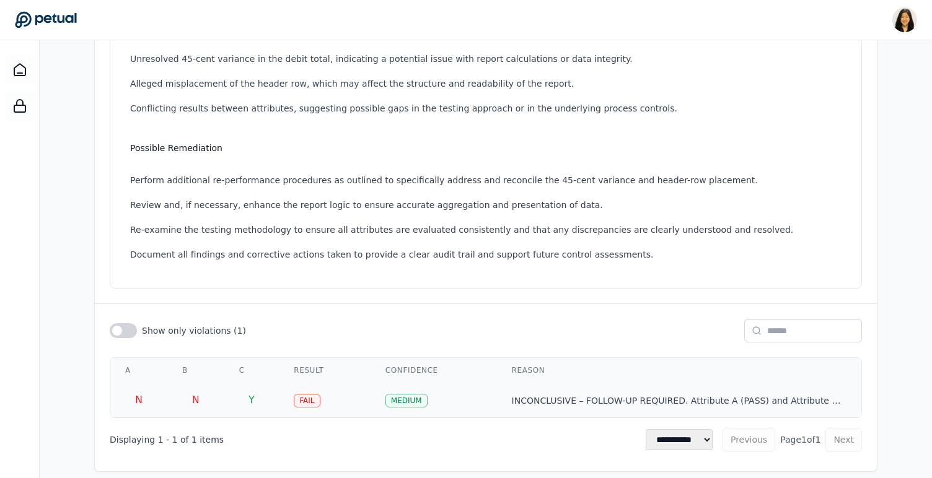
click at [527, 395] on p "INCONCLUSIVE – FOLLOW-UP REQUIRED. Attribute A (PASS) and Attribute C (PASS) co…" at bounding box center [679, 401] width 335 height 12
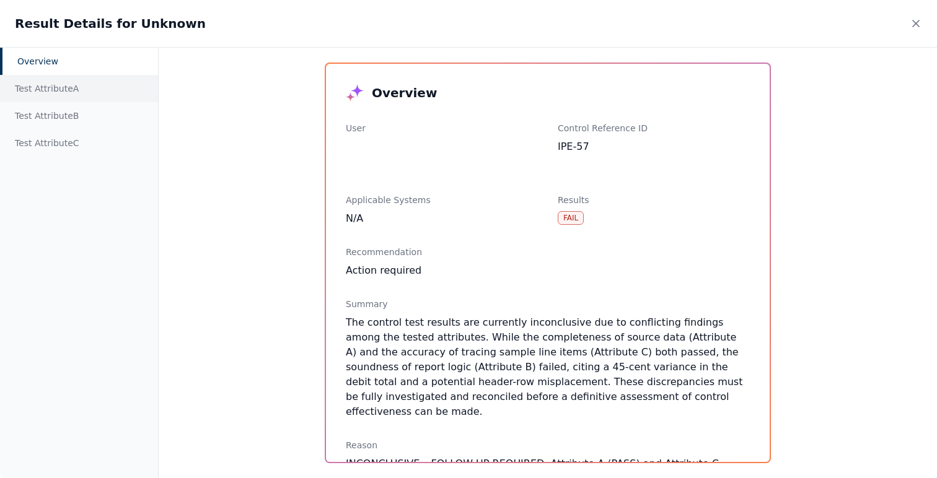
click at [16, 99] on div "Test Attribute A" at bounding box center [79, 88] width 158 height 27
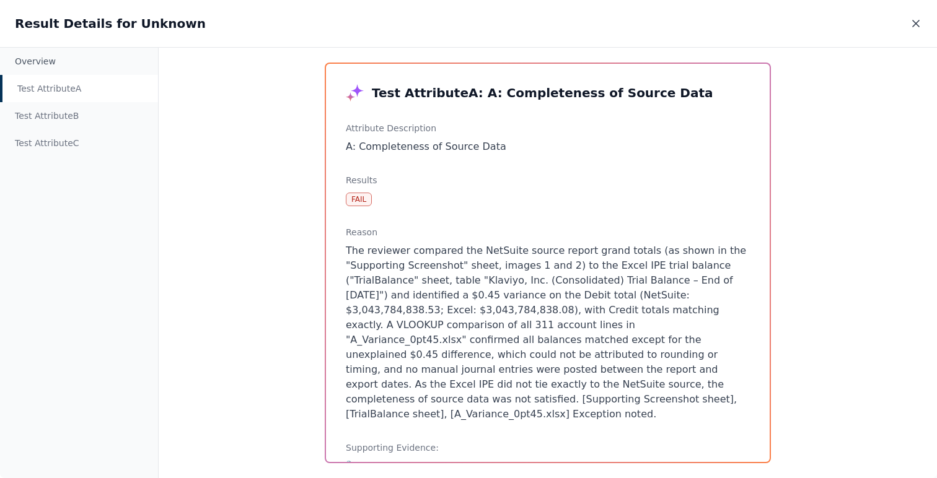
click at [916, 24] on icon at bounding box center [916, 23] width 6 height 6
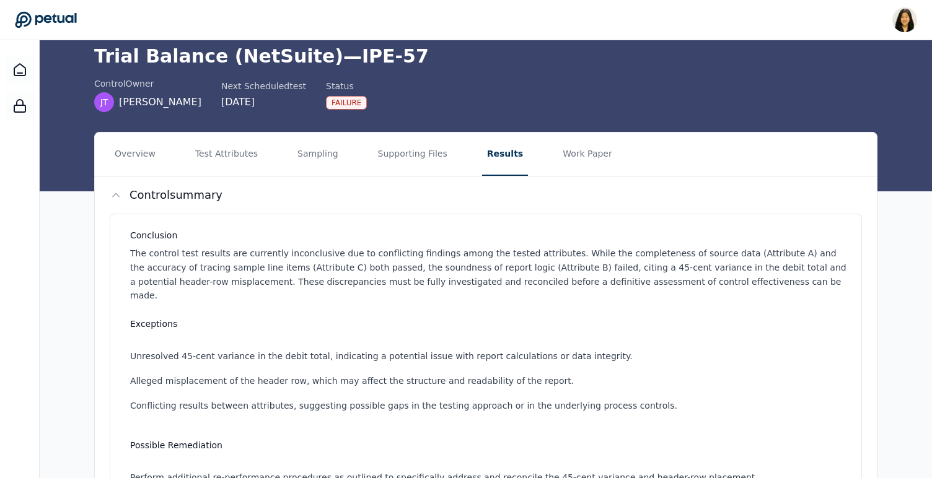
scroll to position [56, 0]
